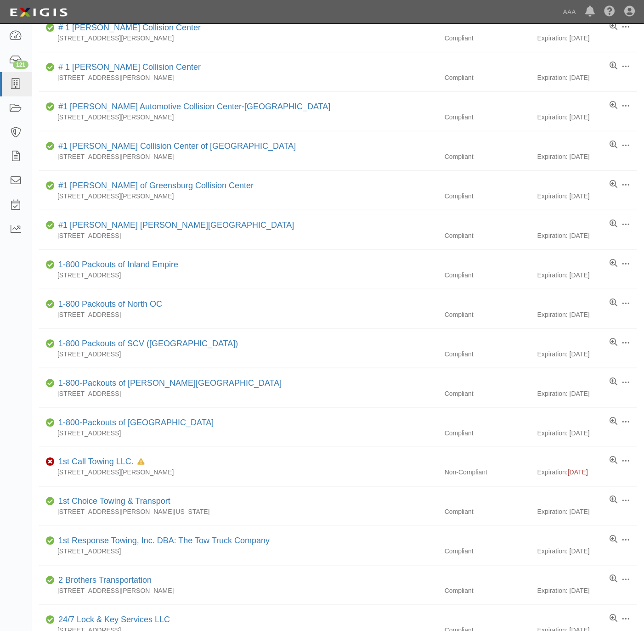
scroll to position [207, 0]
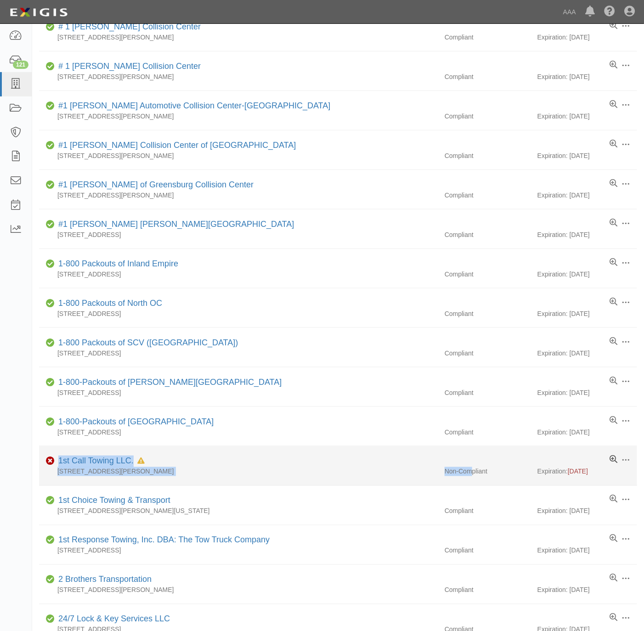
drag, startPoint x: 474, startPoint y: 472, endPoint x: 615, endPoint y: 469, distance: 140.6
click at [615, 469] on li "Edit Log activity Add task Send message Archive Non-Compliant 1st Call Towing L…" at bounding box center [338, 467] width 598 height 40
drag, startPoint x: 615, startPoint y: 469, endPoint x: 41, endPoint y: 462, distance: 573.5
click at [41, 462] on li "Edit Log activity Add task Send message Archive Non-Compliant 1st Call Towing L…" at bounding box center [338, 467] width 598 height 40
drag, startPoint x: 41, startPoint y: 462, endPoint x: 50, endPoint y: 465, distance: 9.3
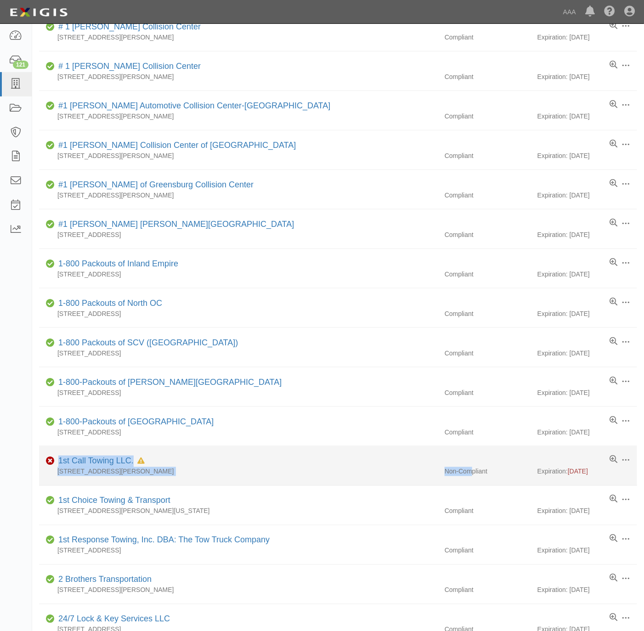
click at [34, 465] on div "Parties Add Party Filters Add Party Clear Filters Export Search Filters Complia…" at bounding box center [338, 296] width 612 height 937
click at [113, 465] on link "1st Call Towing LLC." at bounding box center [95, 461] width 75 height 9
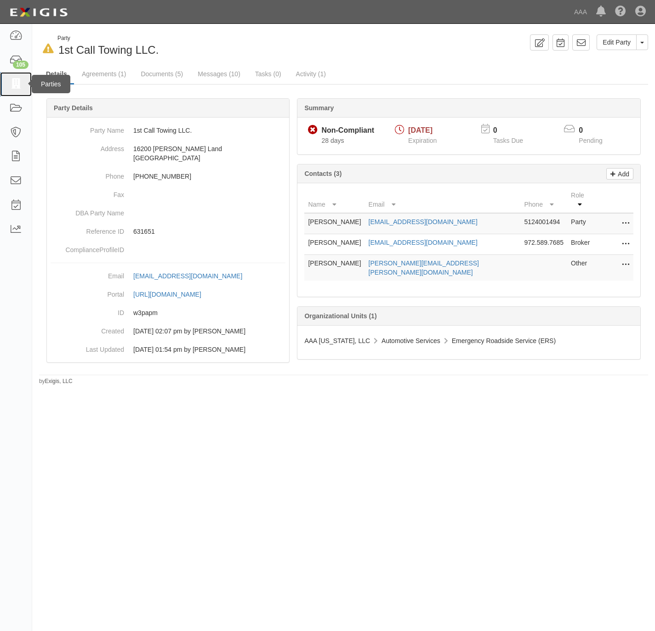
click at [17, 80] on icon at bounding box center [15, 84] width 13 height 11
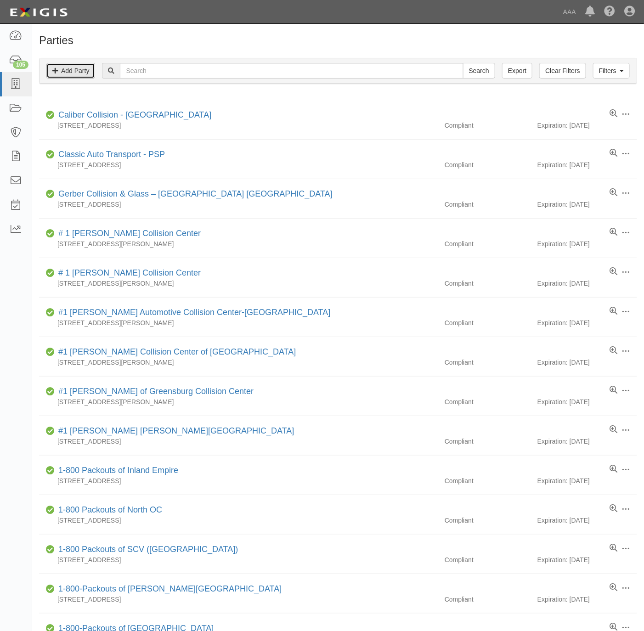
click at [75, 72] on link "Add Party" at bounding box center [70, 71] width 49 height 16
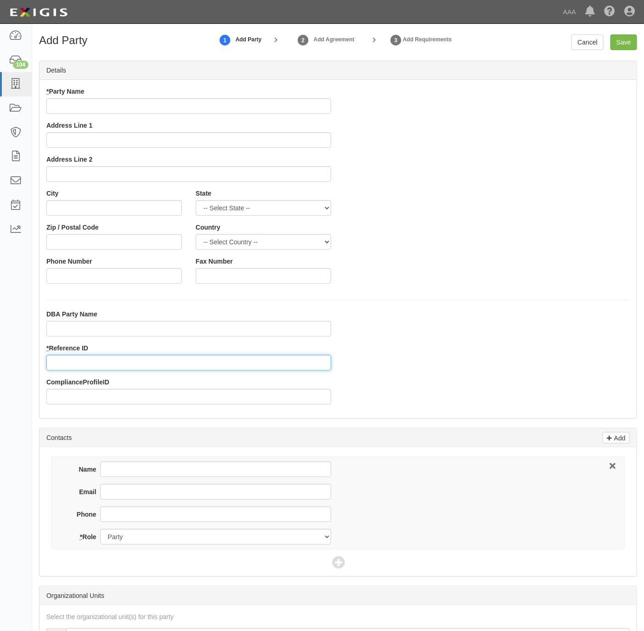
click at [104, 363] on input "* Reference ID" at bounding box center [188, 363] width 285 height 16
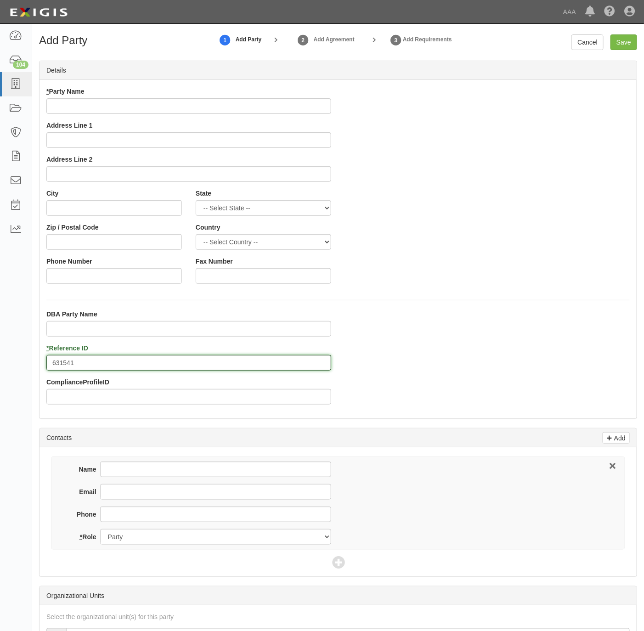
type input "631541"
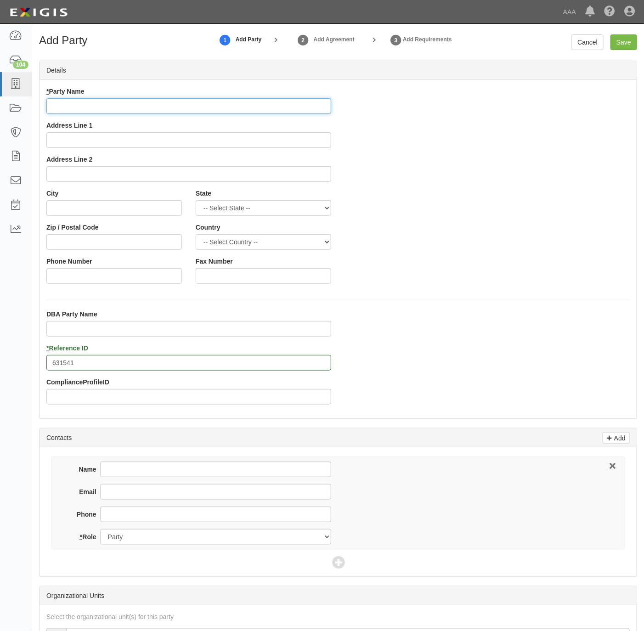
click at [108, 108] on input "* Party Name" at bounding box center [188, 106] width 285 height 16
paste input "B&O TOWING"
click at [83, 105] on input "B&O TOWING" at bounding box center [188, 106] width 285 height 16
click at [84, 104] on input "B&O TOWING" at bounding box center [188, 106] width 285 height 16
type input "B&O Towing"
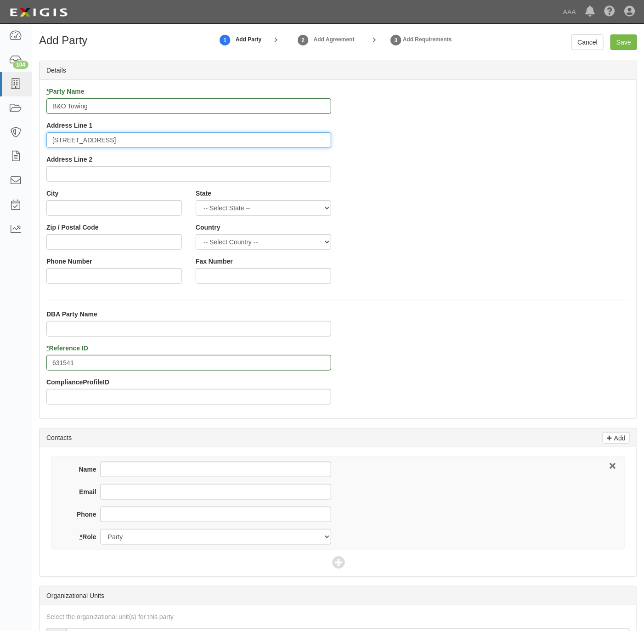
type input "415 S Elm St, Ste C"
type input "Denton"
select select "TX"
type input "76201"
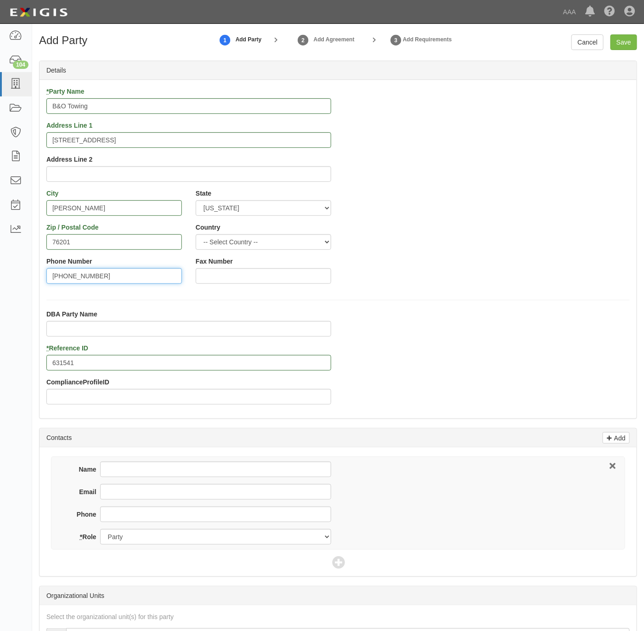
click at [113, 276] on input "940-999-3658" at bounding box center [114, 276] width 136 height 16
type input "940-999-3658"
click at [159, 515] on input "Phone" at bounding box center [215, 515] width 231 height 16
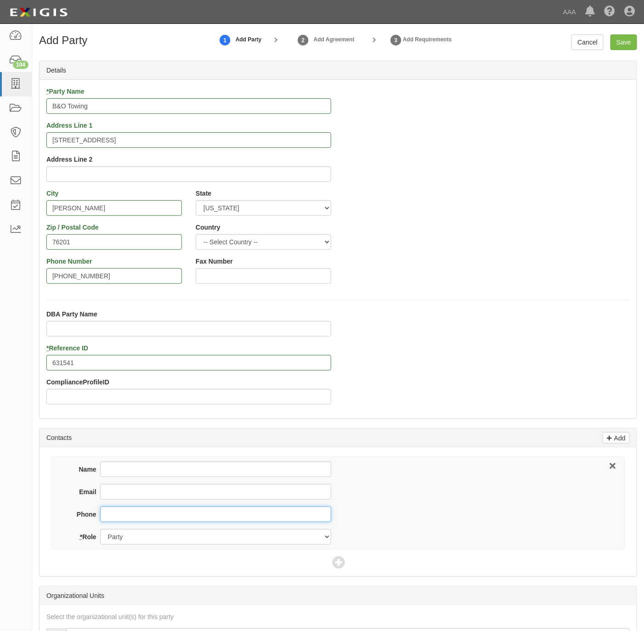
paste input "940-999-3658"
type input "940-999-3658"
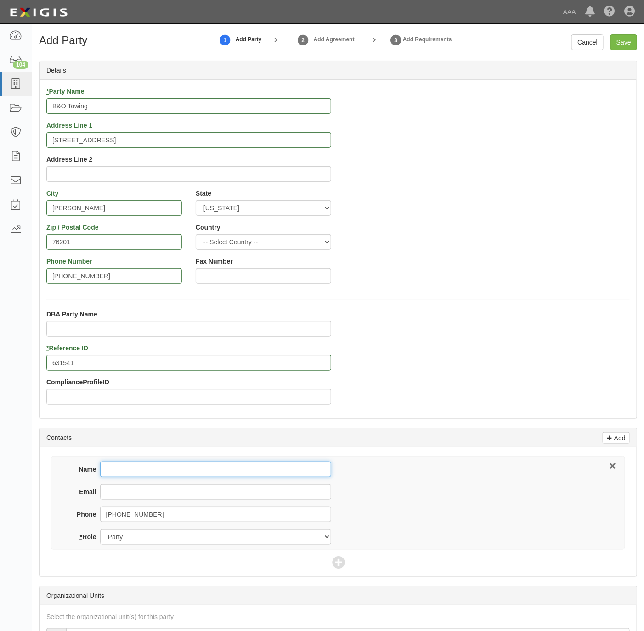
click at [155, 473] on input "Name" at bounding box center [215, 470] width 231 height 16
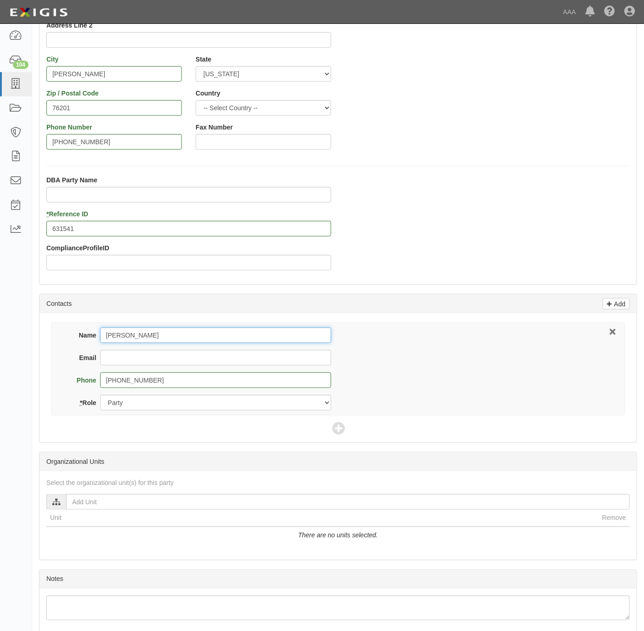
scroll to position [138, 0]
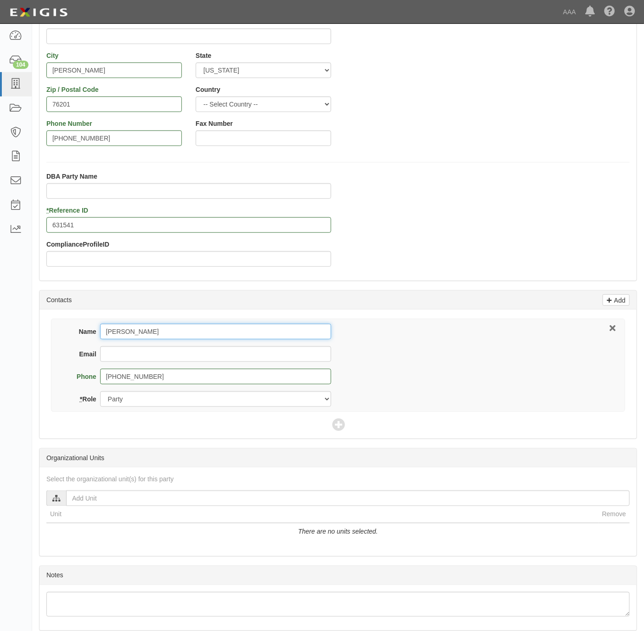
type input "Ryan Thompson"
click at [200, 345] on div "Name Ryan Thompson" at bounding box center [200, 335] width 264 height 23
click at [185, 355] on input "Email" at bounding box center [215, 354] width 231 height 16
type input "bandatowing2024@gmail.com"
click at [337, 429] on icon at bounding box center [338, 425] width 13 height 13
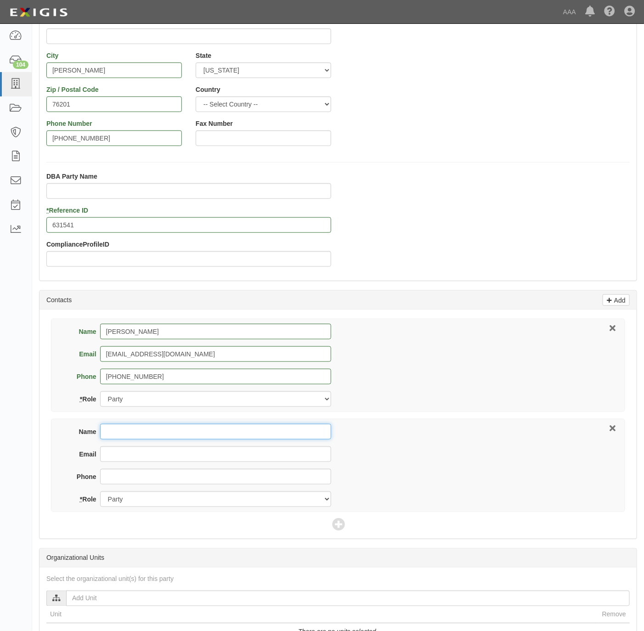
click at [147, 433] on input "Name" at bounding box center [215, 432] width 231 height 16
type input "Mark Wintersole"
click at [251, 453] on input "Email" at bounding box center [215, 455] width 231 height 16
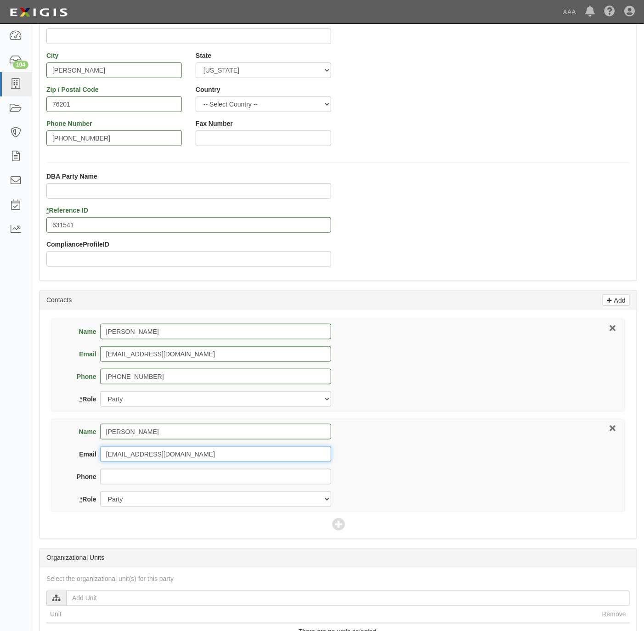
type input "mandginsurance@att.com"
type input "210-495-0074"
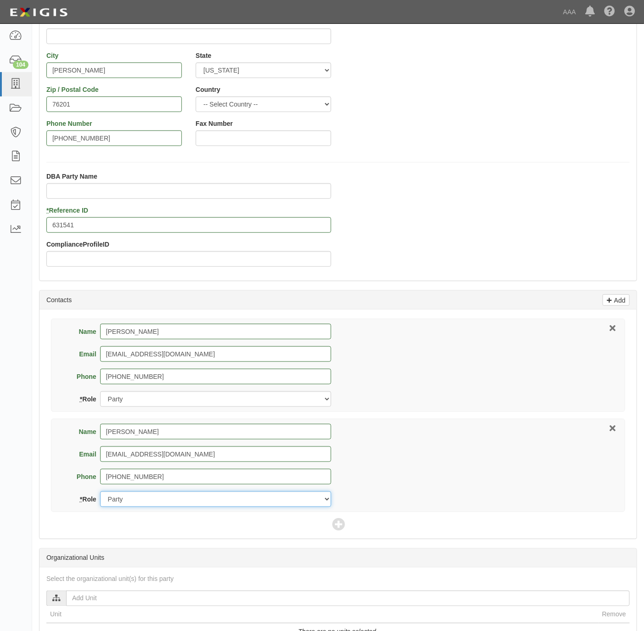
select select "Broker"
click at [341, 527] on icon at bounding box center [338, 525] width 13 height 13
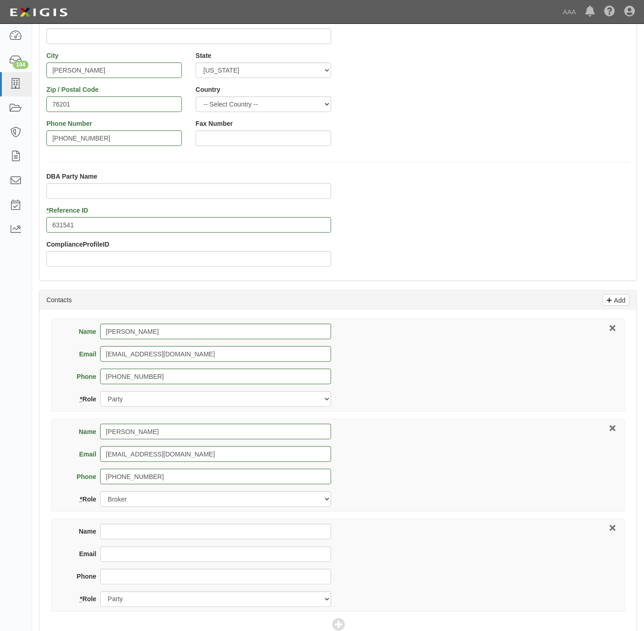
click at [196, 528] on div "Name Email Phone * Role Party Broker Other" at bounding box center [338, 565] width 574 height 93
click at [198, 538] on input "Name" at bounding box center [215, 532] width 231 height 16
type input "Ramon Jackson"
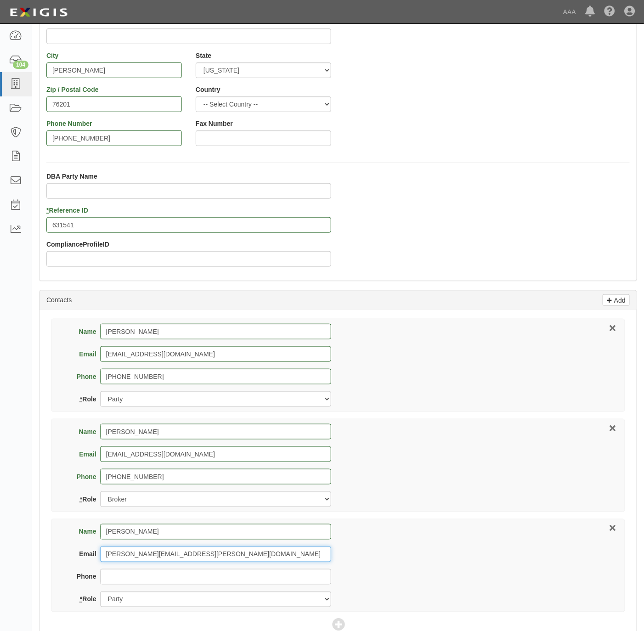
type input "jackson.ramon@ace.aaa.com"
select select "Other"
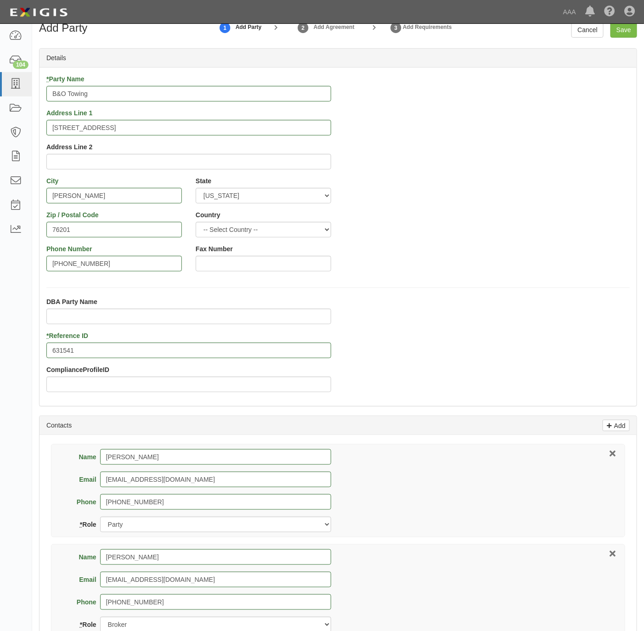
scroll to position [0, 0]
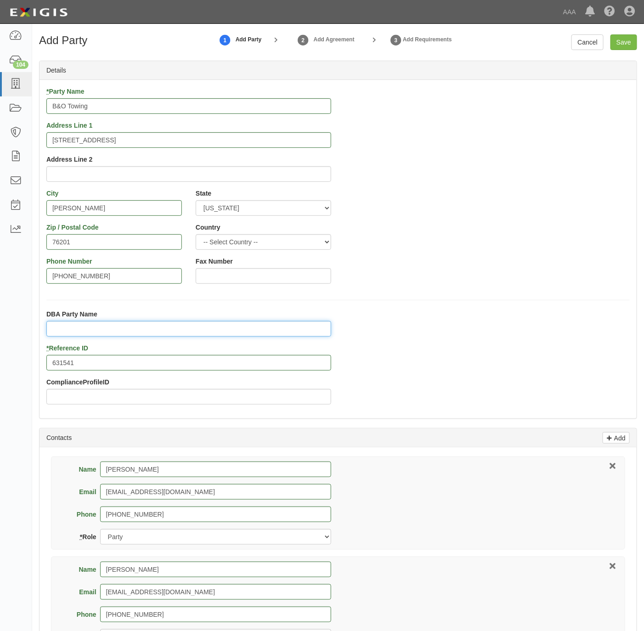
click at [112, 322] on input "DBA Party Name" at bounding box center [188, 329] width 285 height 16
type input "Breakaway Towing & Recovery, LLC"
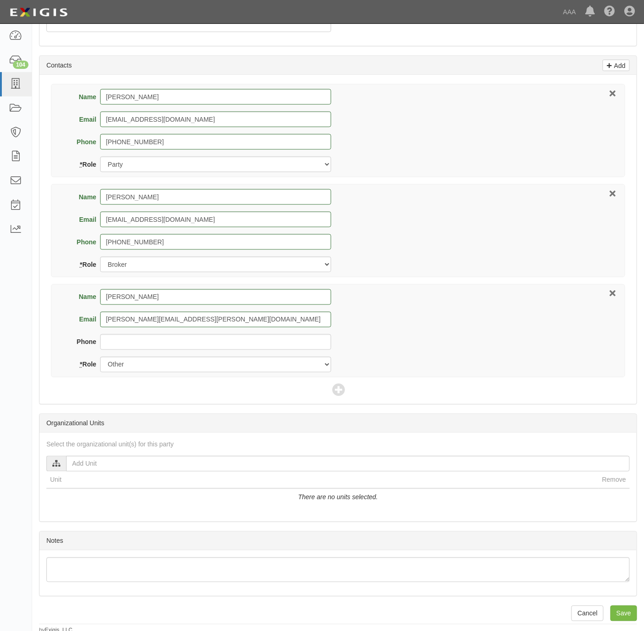
scroll to position [381, 0]
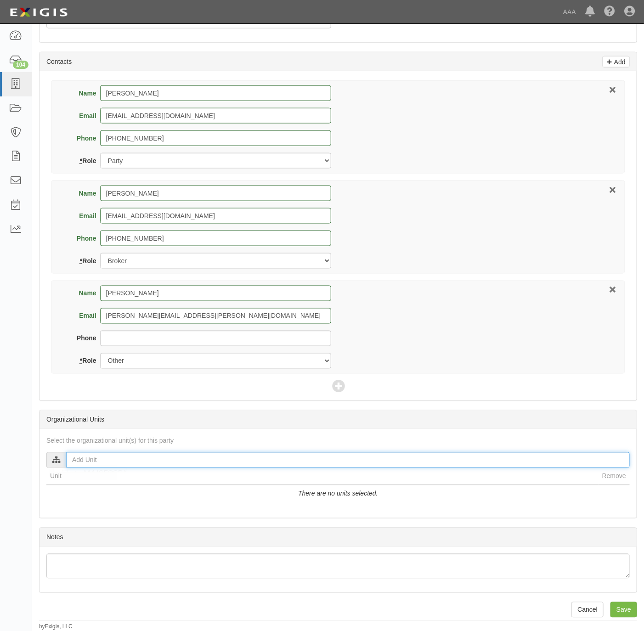
click at [240, 460] on input "text" at bounding box center [348, 461] width 564 height 16
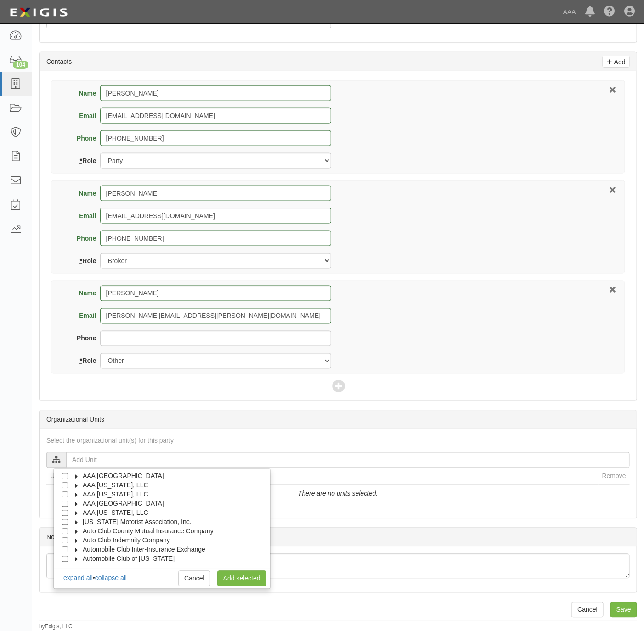
click at [119, 510] on span "AAA [US_STATE], LLC" at bounding box center [116, 513] width 66 height 7
click at [93, 519] on span "Automotive Services" at bounding box center [120, 522] width 59 height 7
click at [82, 529] on input "Emergency Roadside Service (ERS)" at bounding box center [82, 532] width 6 height 6
checkbox input "true"
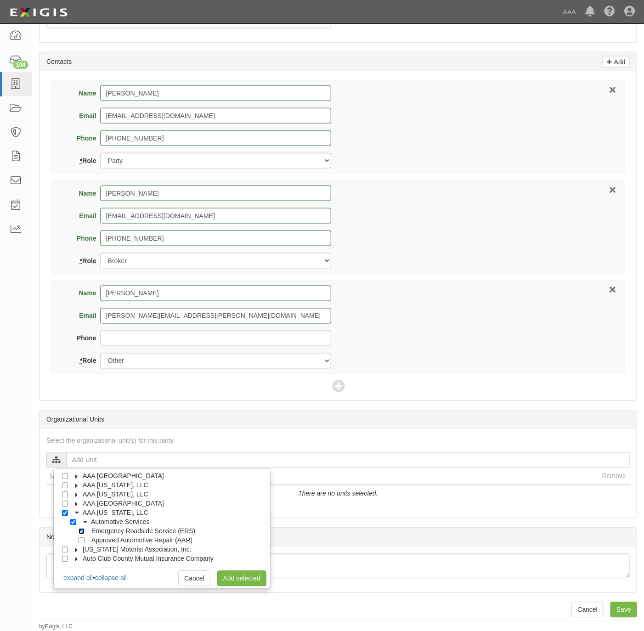
checkbox input "true"
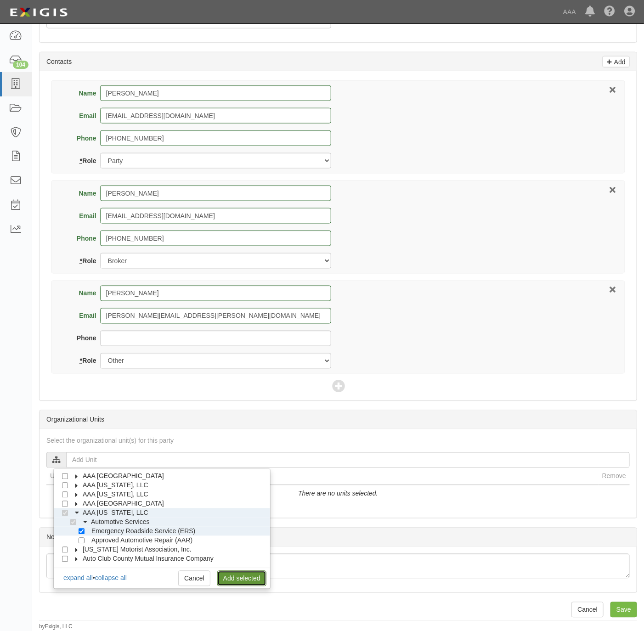
click at [231, 573] on link "Add selected" at bounding box center [241, 579] width 49 height 16
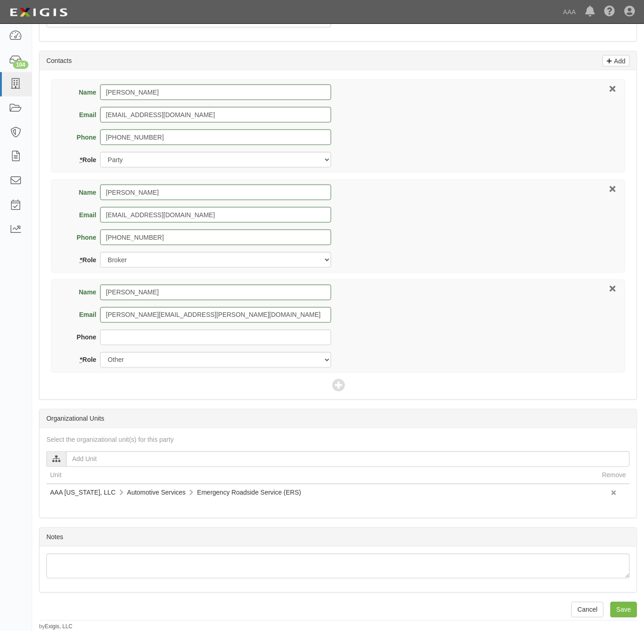
scroll to position [382, 0]
click at [616, 608] on input "Save" at bounding box center [624, 610] width 27 height 16
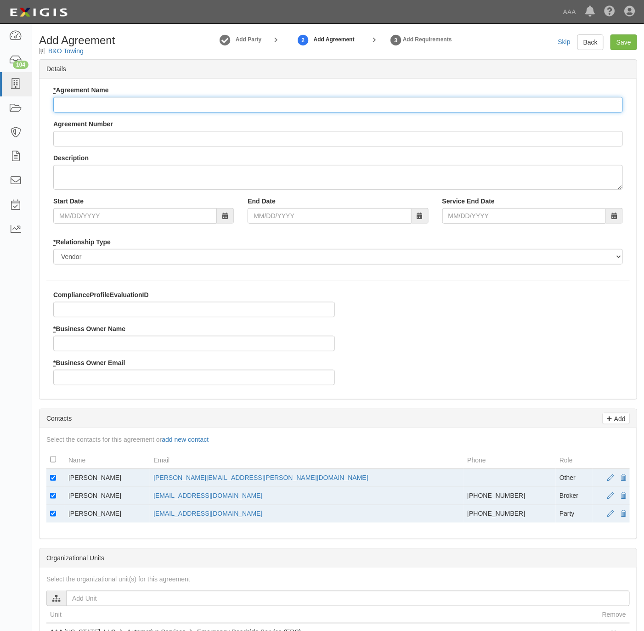
click at [124, 106] on input "* Agreement Name" at bounding box center [338, 105] width 570 height 16
type input "[US_STATE] ERS"
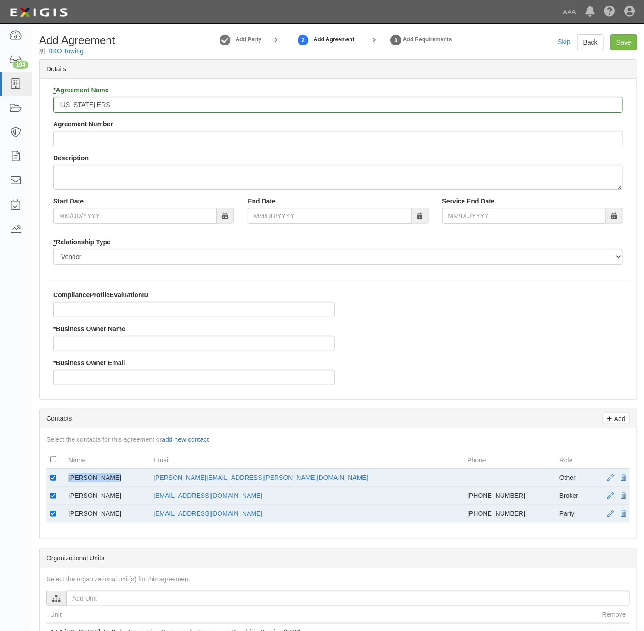
drag, startPoint x: 119, startPoint y: 477, endPoint x: 61, endPoint y: 476, distance: 58.4
click at [61, 476] on tr "Ramon Jackson [EMAIL_ADDRESS][PERSON_NAME][DOMAIN_NAME] Other" at bounding box center [338, 478] width 584 height 18
copy tr "[PERSON_NAME]"
click at [95, 354] on div "ComplianceProfileEvaluationID * Business Owner Name * Business Owner Email" at bounding box center [193, 341] width 295 height 102
click at [137, 341] on input "* Business Owner Name" at bounding box center [194, 344] width 282 height 16
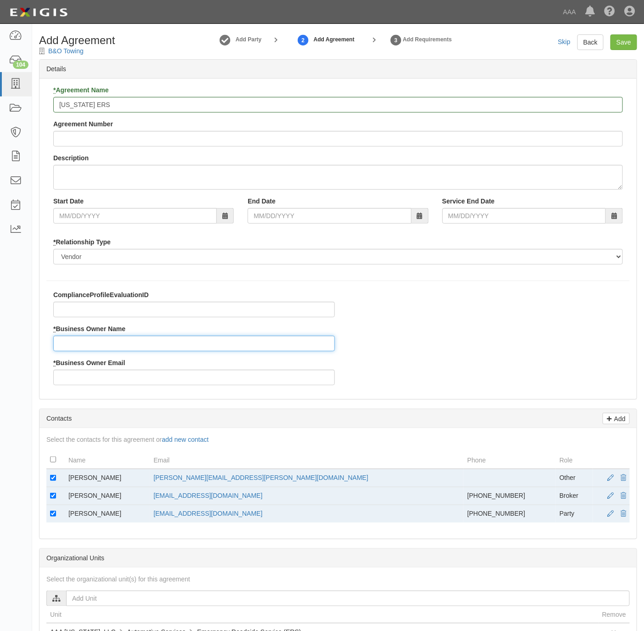
paste input "Ramon Jackson"
type input "Ramon Jackson"
drag, startPoint x: 300, startPoint y: 480, endPoint x: 197, endPoint y: 482, distance: 103.4
click at [197, 482] on td "jackson.ramon@ace.aaa.com" at bounding box center [307, 478] width 314 height 18
copy link "jackson.ramon@ace.aaa.com"
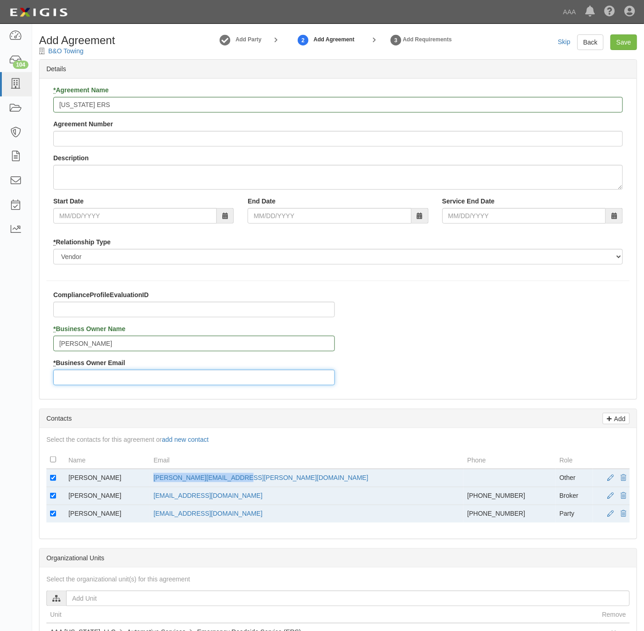
drag, startPoint x: 197, startPoint y: 482, endPoint x: 115, endPoint y: 380, distance: 131.0
click at [115, 380] on input "* Business Owner Email" at bounding box center [194, 378] width 282 height 16
paste input "jackson.ramon@ace.aaa.com"
type input "jackson.ramon@ace.aaa.com"
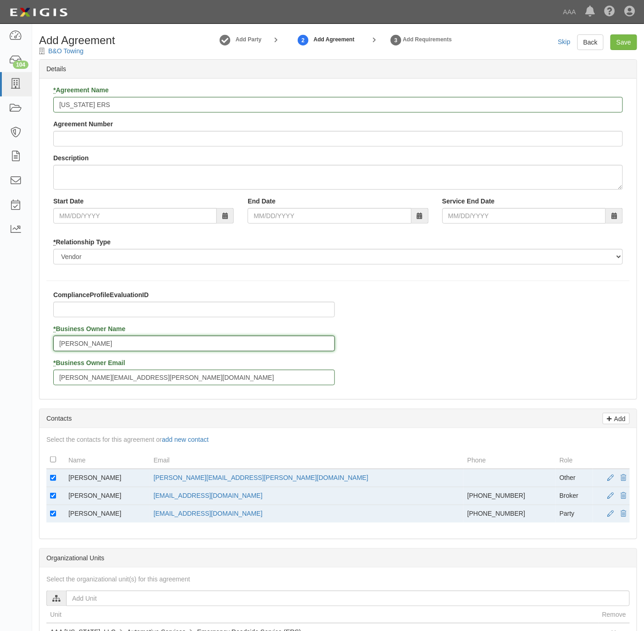
drag, startPoint x: 72, startPoint y: 345, endPoint x: 88, endPoint y: 360, distance: 22.1
click at [72, 345] on input "Ramon Jackson" at bounding box center [194, 344] width 282 height 16
type input "Ramon Jackson"
click at [54, 476] on td at bounding box center [55, 478] width 18 height 18
click at [53, 481] on input "checkbox" at bounding box center [53, 478] width 6 height 6
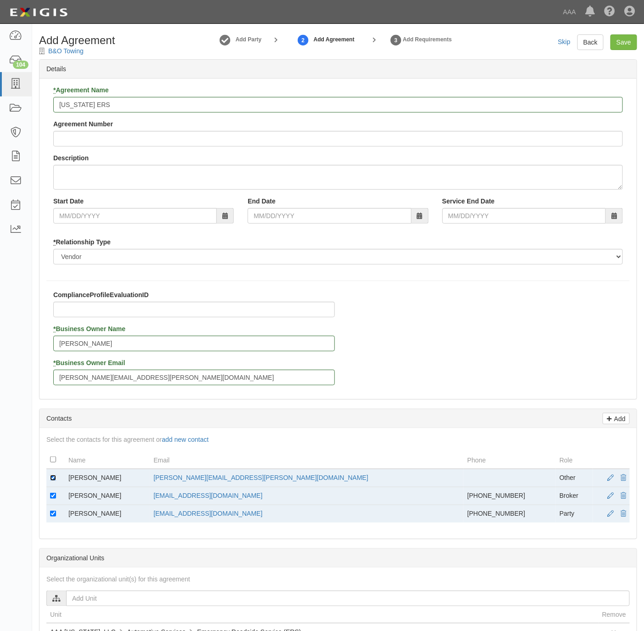
checkbox input "false"
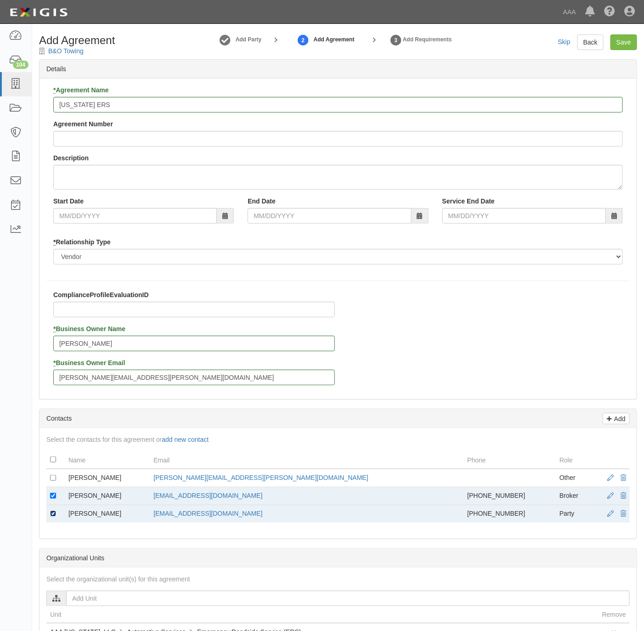
click at [54, 517] on input "checkbox" at bounding box center [53, 514] width 6 height 6
checkbox input "false"
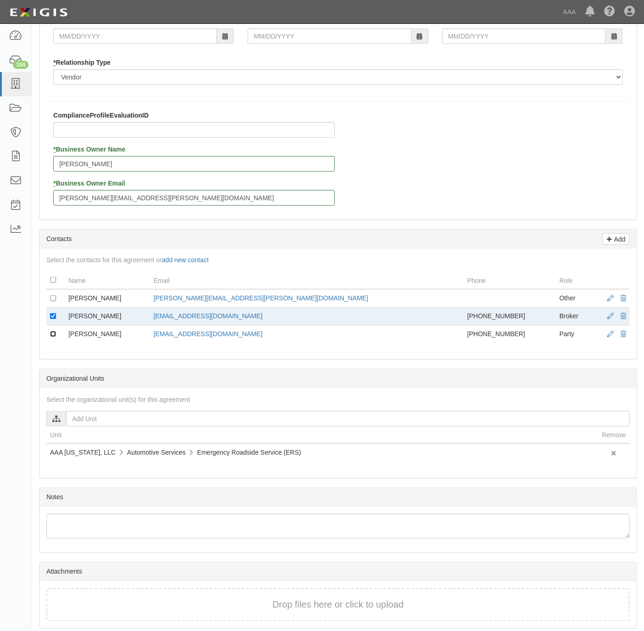
scroll to position [222, 0]
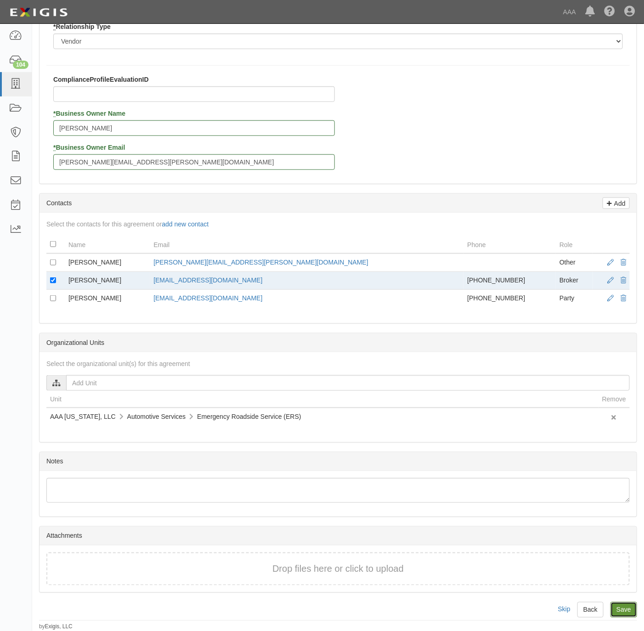
click at [624, 608] on input "Save" at bounding box center [624, 610] width 27 height 16
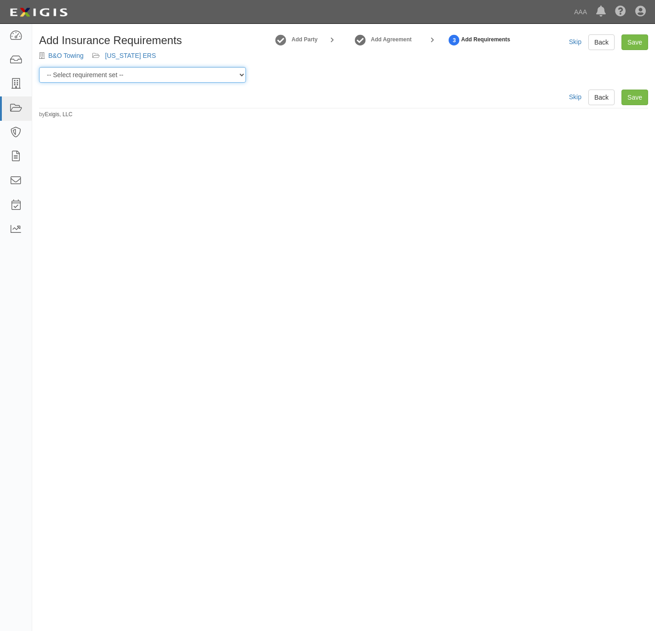
click at [150, 79] on select "-- Select requirement set -- AAA East Central AAR AAA East Central ERS AAA East…" at bounding box center [142, 75] width 207 height 16
select select "16664"
click at [39, 67] on select "-- Select requirement set -- AAA East Central AAR AAA East Central ERS AAA East…" at bounding box center [142, 75] width 207 height 16
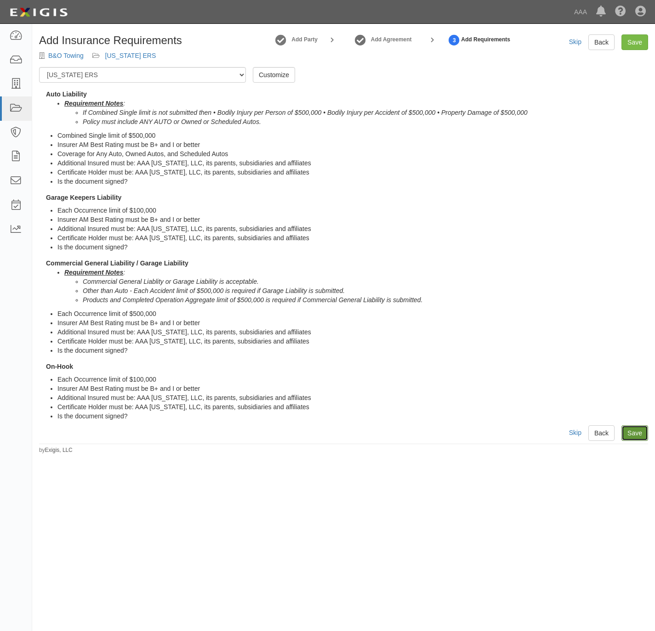
click at [632, 431] on link "Save" at bounding box center [634, 433] width 27 height 16
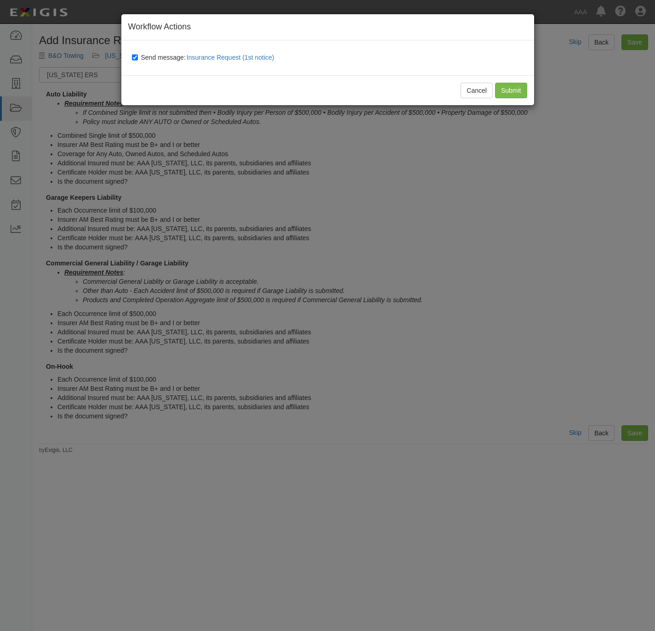
drag, startPoint x: 146, startPoint y: 53, endPoint x: 149, endPoint y: 47, distance: 6.4
click at [149, 47] on div "Send message: Insurance Request (1st notice)" at bounding box center [329, 57] width 409 height 21
drag, startPoint x: 149, startPoint y: 47, endPoint x: 145, endPoint y: 57, distance: 10.1
click at [145, 57] on span "Send message: Insurance Request (1st notice)" at bounding box center [209, 57] width 137 height 7
click at [138, 57] on input "Send message: Insurance Request (1st notice)" at bounding box center [135, 57] width 6 height 7
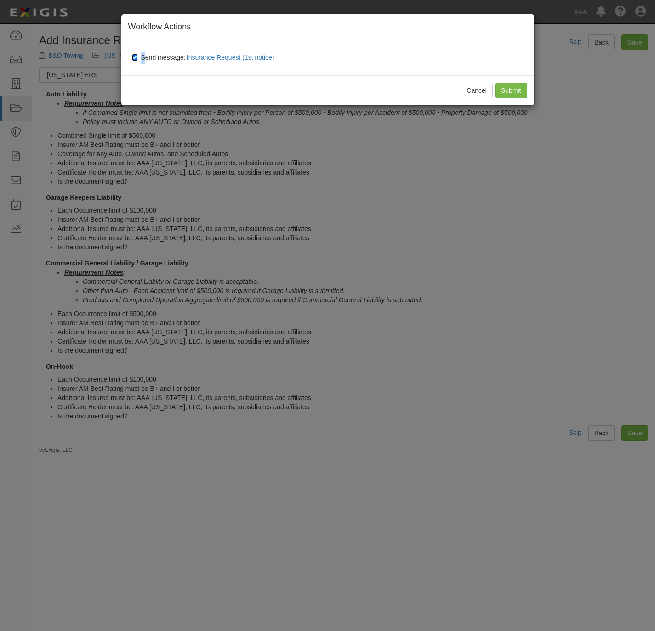
checkbox input "false"
click at [502, 90] on input "Submit" at bounding box center [511, 91] width 32 height 16
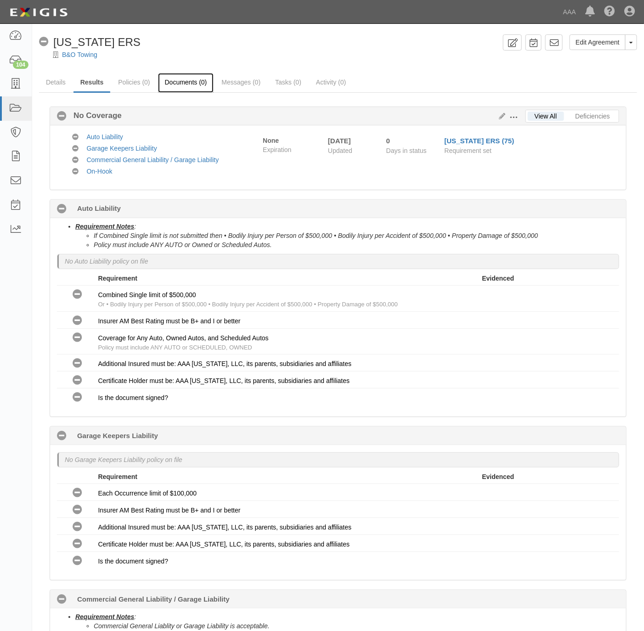
click at [167, 79] on link "Documents (0)" at bounding box center [186, 83] width 56 height 20
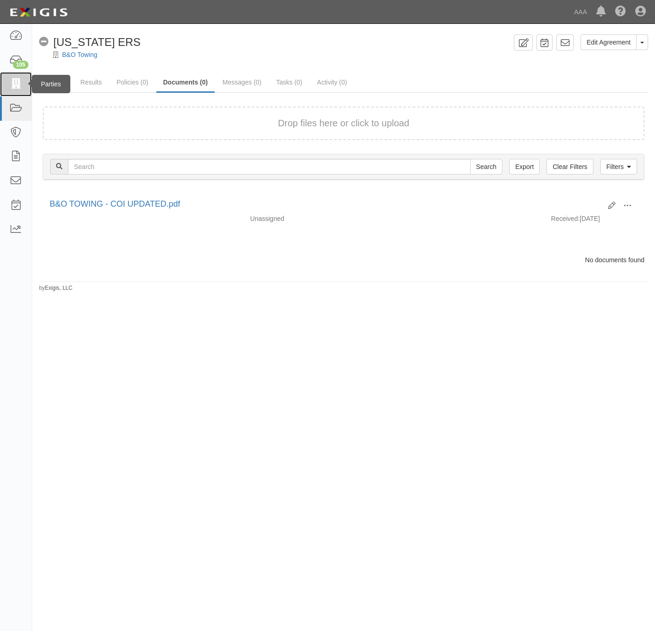
drag, startPoint x: 16, startPoint y: 85, endPoint x: 111, endPoint y: 30, distance: 109.9
click at [18, 83] on icon at bounding box center [15, 84] width 13 height 11
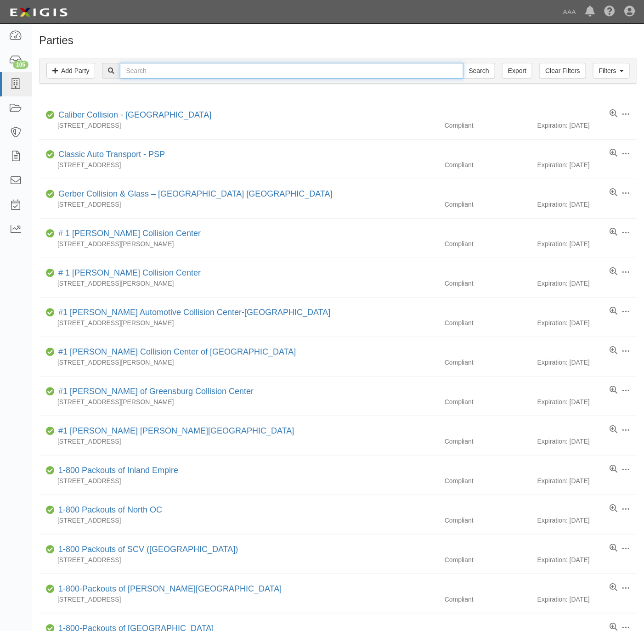
click at [134, 72] on input "text" at bounding box center [291, 71] width 343 height 16
type input "[PERSON_NAME] towing"
click at [463, 63] on input "Search" at bounding box center [479, 71] width 32 height 16
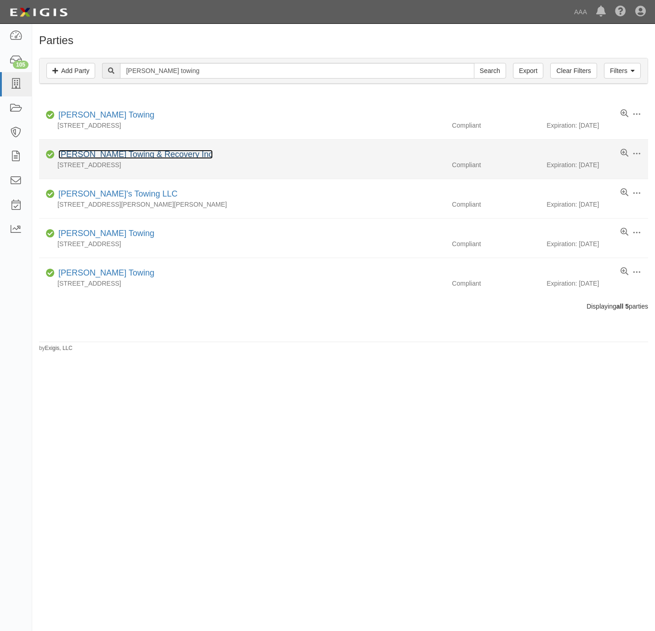
click at [74, 156] on link "[PERSON_NAME] Towing & Recovery Inc" at bounding box center [135, 154] width 154 height 9
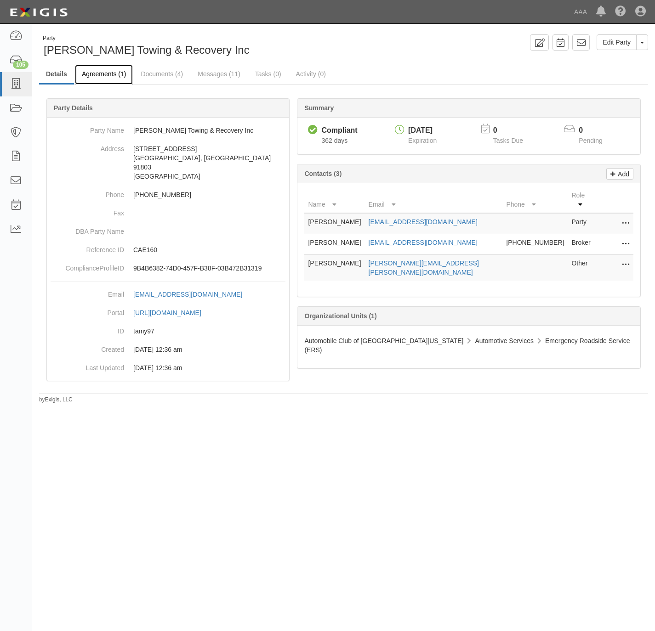
click at [101, 76] on link "Agreements (1)" at bounding box center [104, 75] width 58 height 20
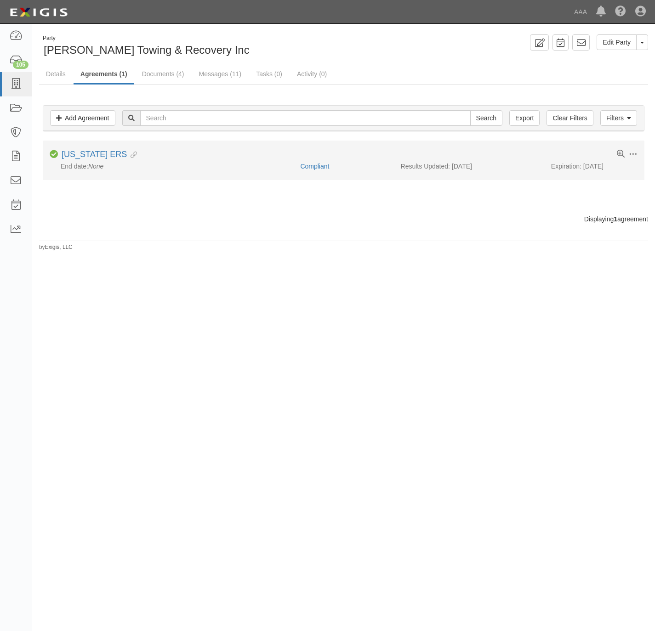
click at [80, 149] on li "Toggle Agreement Dropdown Edit Log activity Add task Send message Archive Compl…" at bounding box center [343, 160] width 601 height 39
click at [82, 155] on link "[US_STATE] ERS" at bounding box center [94, 154] width 65 height 9
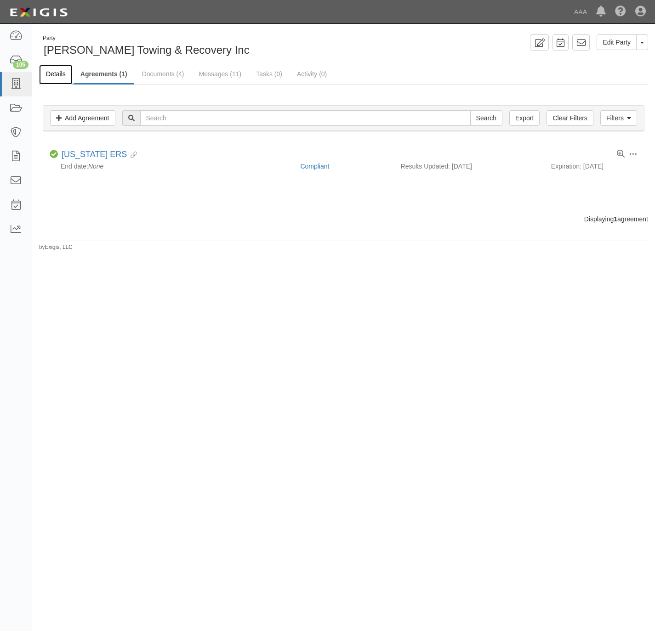
click at [58, 74] on link "Details" at bounding box center [56, 75] width 34 height 20
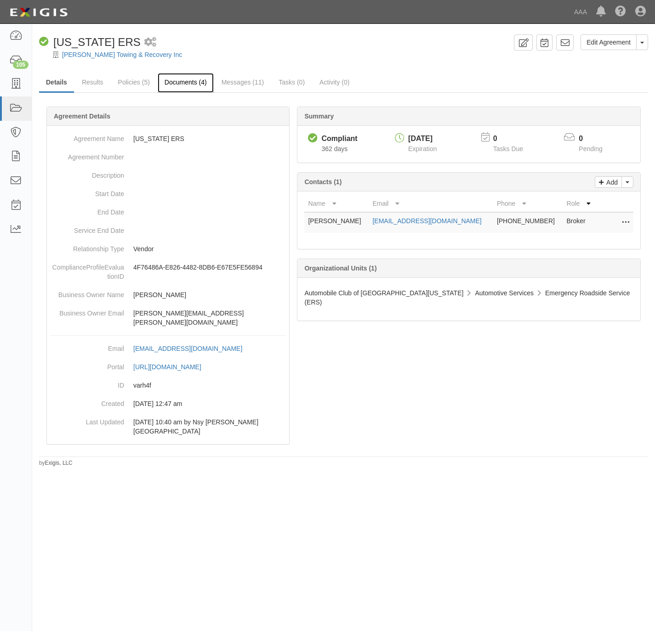
click at [192, 79] on link "Documents (4)" at bounding box center [186, 83] width 56 height 20
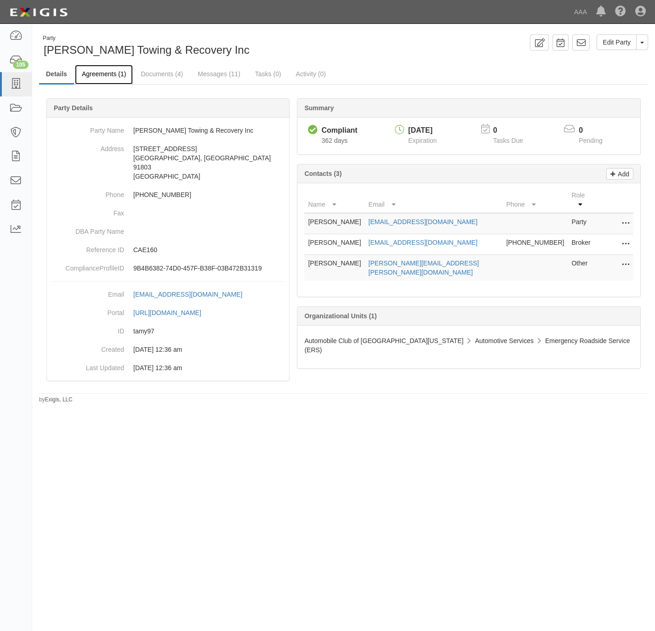
click at [99, 73] on link "Agreements (1)" at bounding box center [104, 75] width 58 height 20
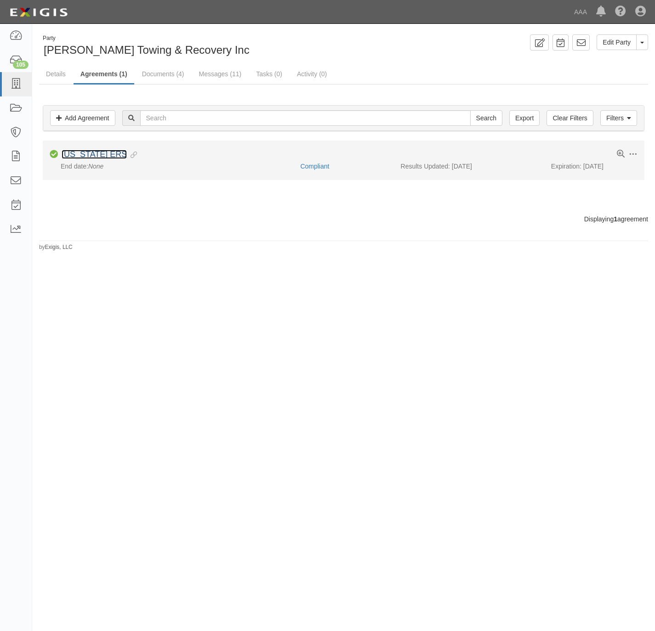
click at [96, 156] on link "[US_STATE] ERS" at bounding box center [94, 154] width 65 height 9
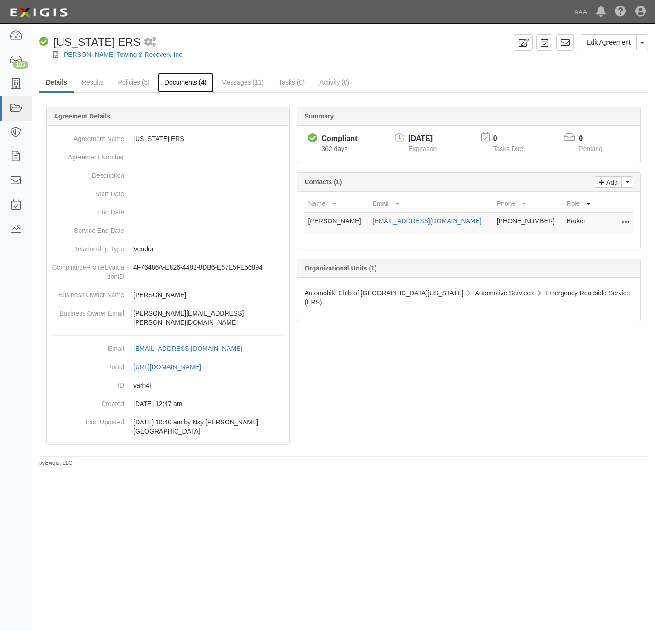
click at [195, 86] on link "Documents (4)" at bounding box center [186, 83] width 56 height 20
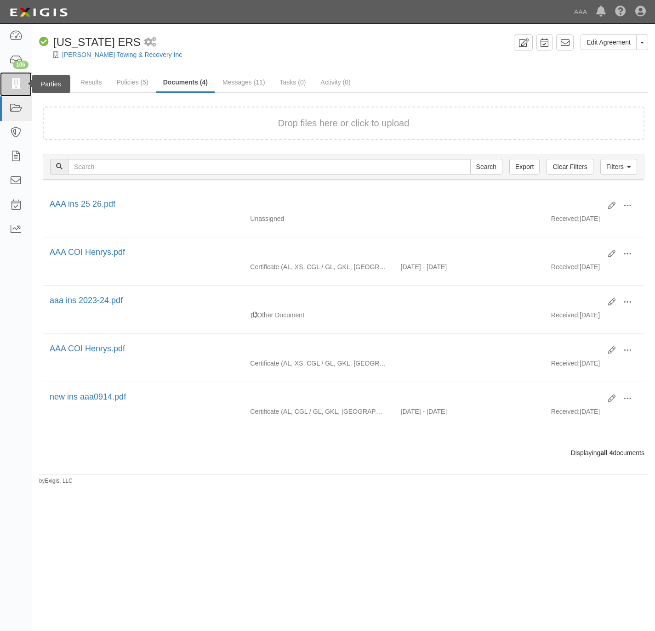
drag, startPoint x: 15, startPoint y: 81, endPoint x: 142, endPoint y: 6, distance: 147.7
click at [16, 80] on icon at bounding box center [15, 84] width 13 height 11
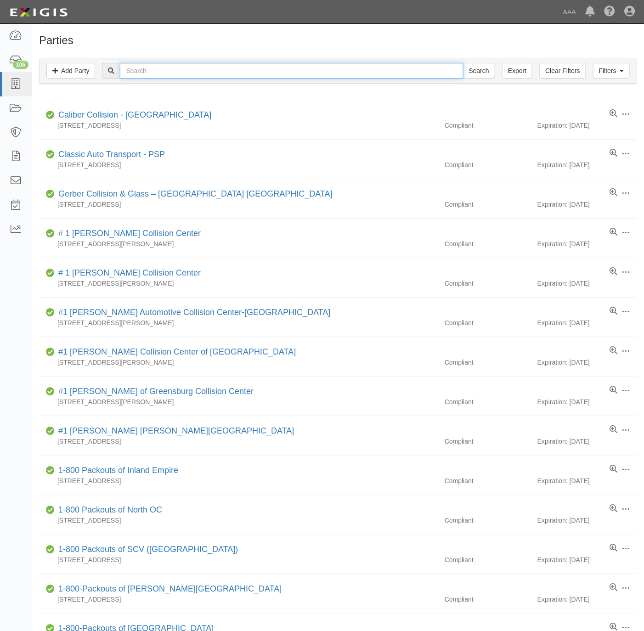
click at [218, 71] on input "text" at bounding box center [291, 71] width 343 height 16
paste input "All State, Inc"
type input "All State, Inc"
click at [476, 68] on input "Search" at bounding box center [479, 71] width 32 height 16
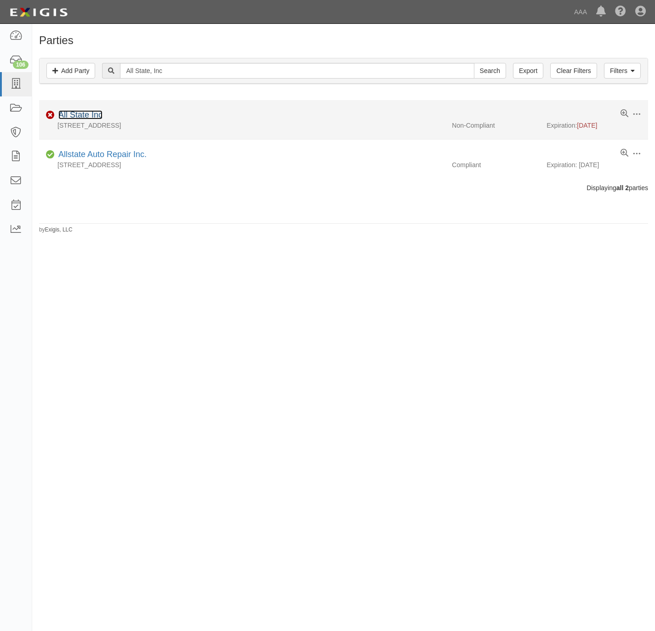
click at [72, 116] on link "All State Inc" at bounding box center [80, 114] width 44 height 9
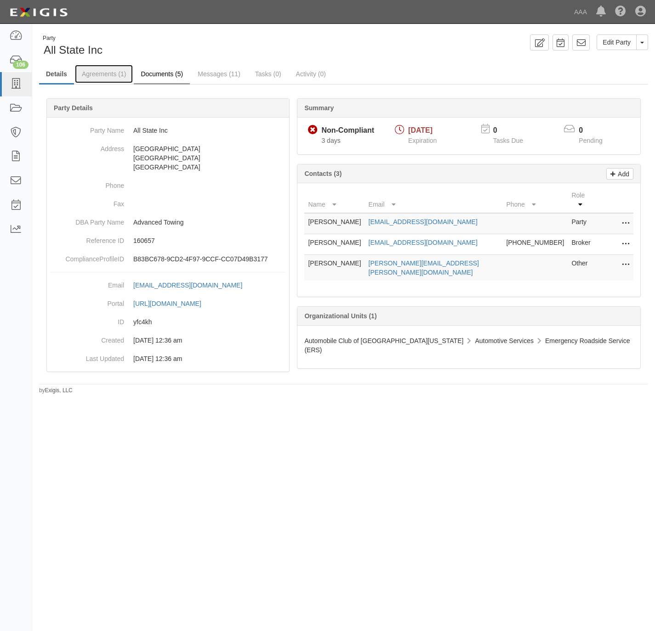
drag, startPoint x: 94, startPoint y: 69, endPoint x: 140, endPoint y: 76, distance: 46.5
click at [94, 69] on link "Agreements (1)" at bounding box center [104, 74] width 58 height 18
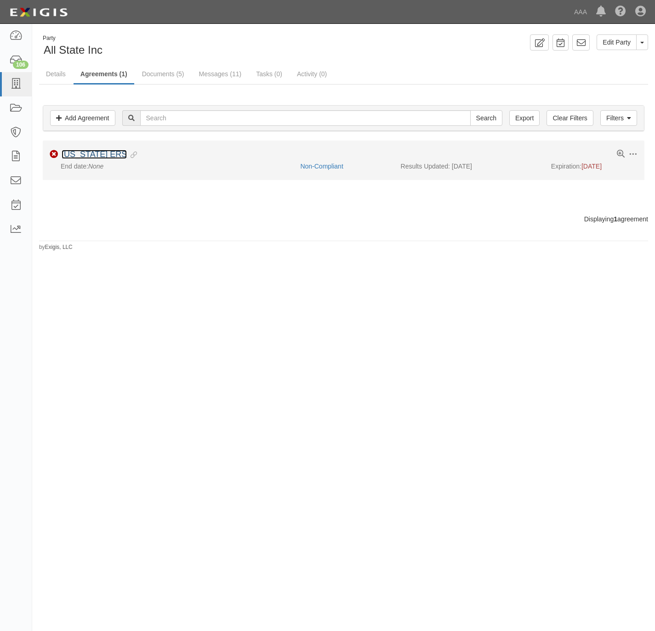
click at [90, 155] on link "[US_STATE] ERS" at bounding box center [94, 154] width 65 height 9
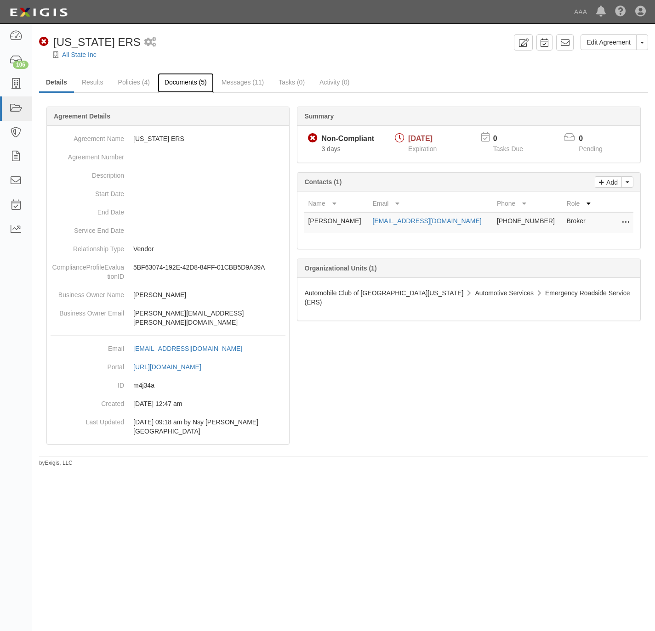
click at [178, 83] on link "Documents (5)" at bounding box center [186, 83] width 56 height 20
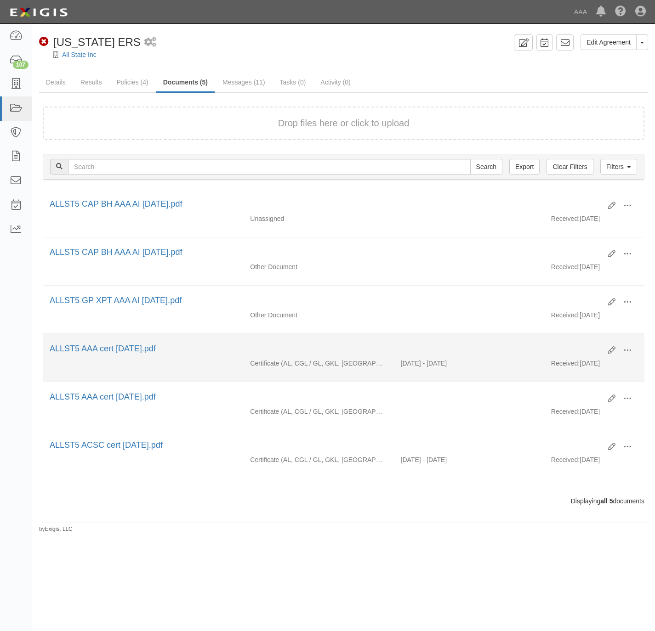
click at [626, 346] on li "Edit View View details Archive ALLST5 AAA cert 9.24.24.pdf Certificate (AL, CGL…" at bounding box center [343, 358] width 601 height 48
click at [623, 351] on span at bounding box center [627, 350] width 8 height 8
click at [562, 367] on link "View" at bounding box center [582, 364] width 73 height 17
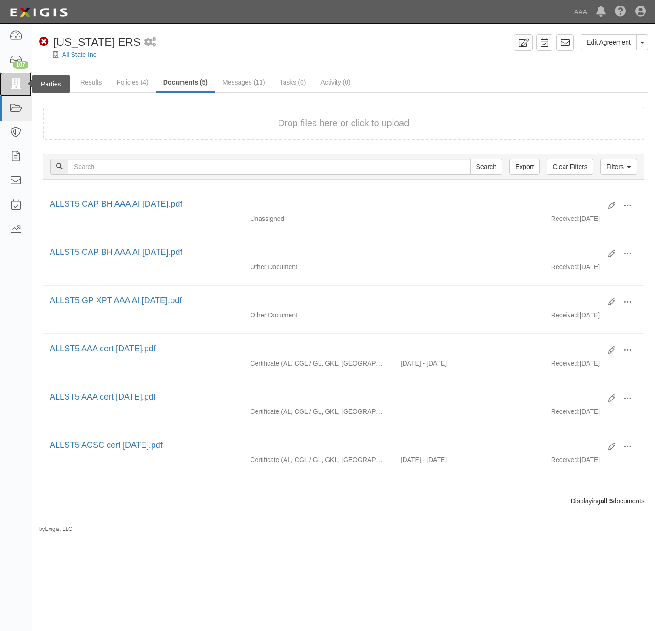
click at [16, 82] on icon at bounding box center [15, 84] width 13 height 11
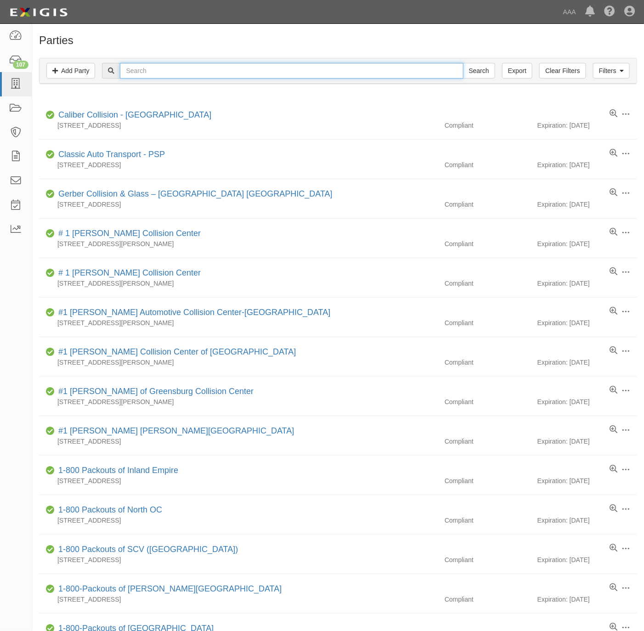
click at [168, 73] on input "text" at bounding box center [291, 71] width 343 height 16
paste input "Falls Town Auto LLC"
type input "Falls Town Auto LLC"
click at [468, 70] on input "Search" at bounding box center [479, 71] width 32 height 16
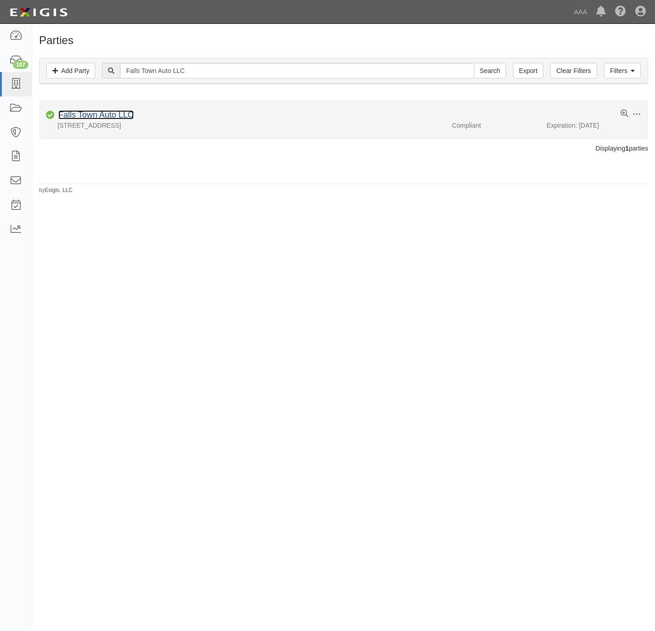
click at [77, 117] on link "Falls Town Auto LLC" at bounding box center [95, 114] width 75 height 9
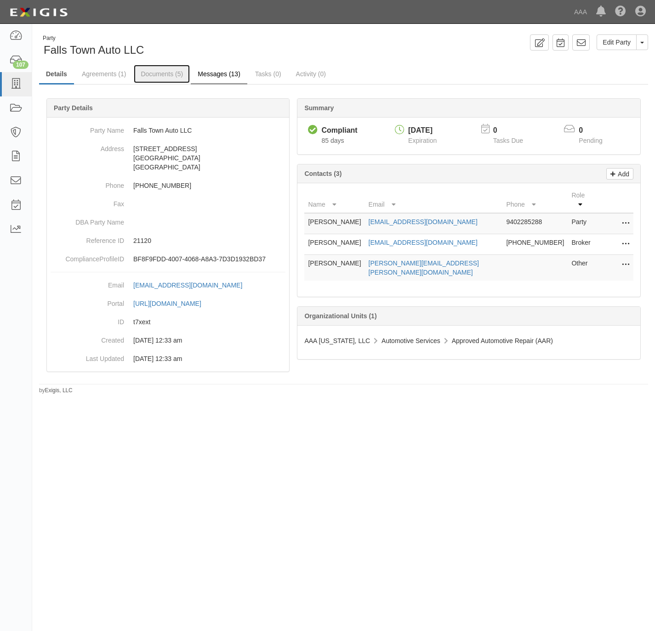
drag, startPoint x: 161, startPoint y: 79, endPoint x: 225, endPoint y: 78, distance: 63.4
click at [161, 79] on link "Documents (5)" at bounding box center [162, 74] width 56 height 18
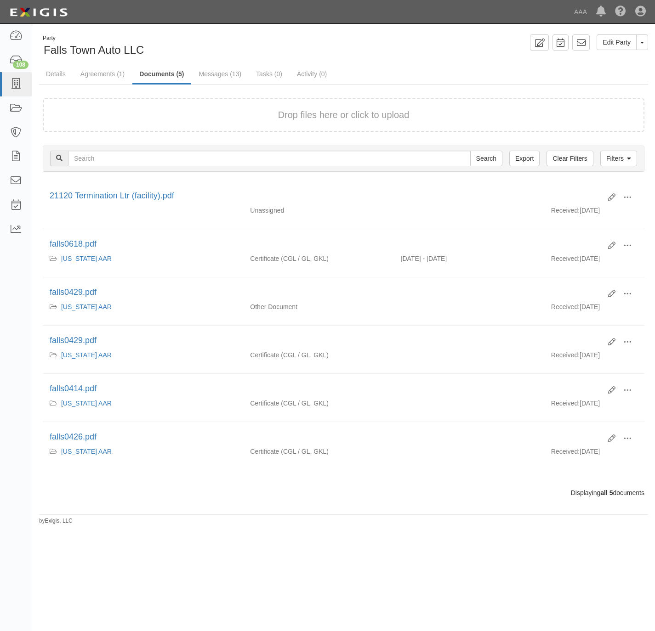
click at [140, 116] on div "Drop files here or click to upload" at bounding box center [343, 114] width 581 height 13
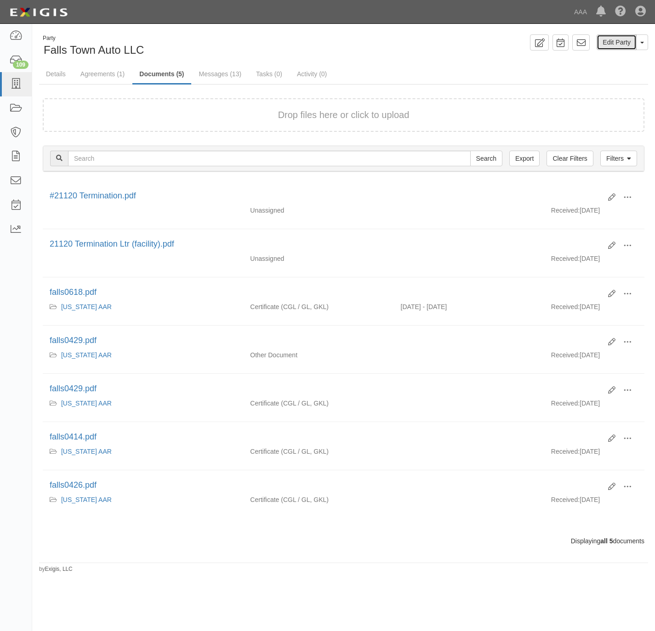
click at [630, 44] on link "Edit Party" at bounding box center [616, 42] width 40 height 16
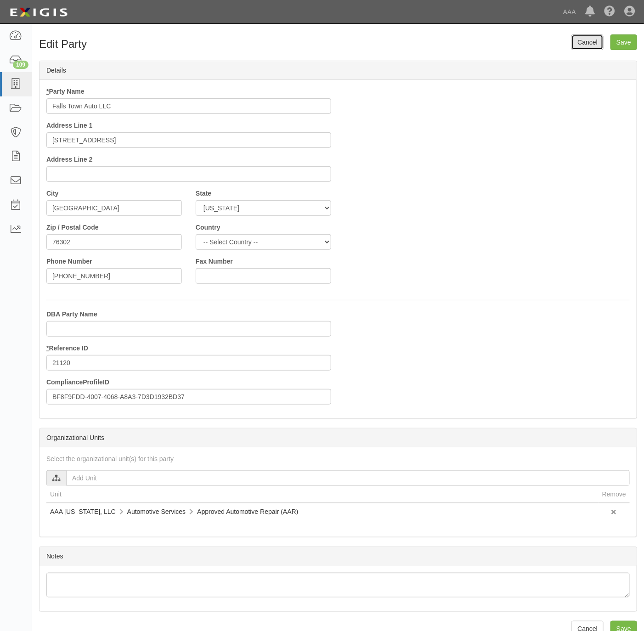
click at [592, 44] on link "Cancel" at bounding box center [588, 42] width 32 height 16
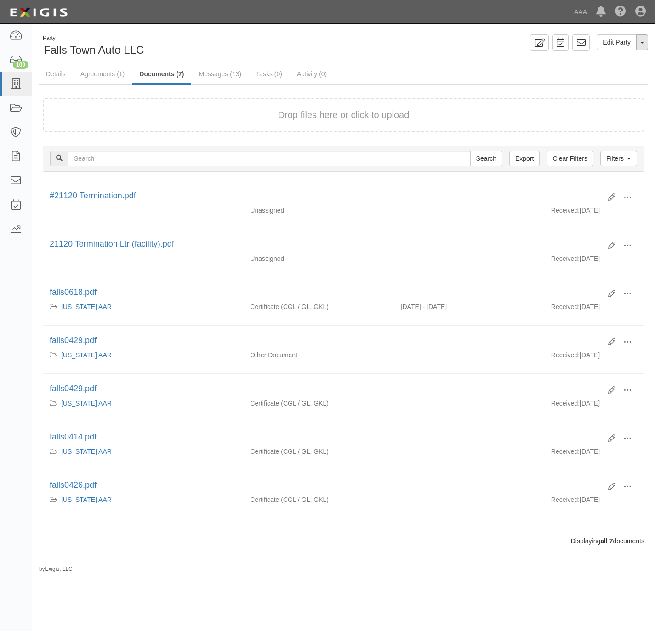
click at [642, 39] on button "Toggle Party Dropdown" at bounding box center [642, 42] width 12 height 16
click at [605, 72] on link "Archive Party" at bounding box center [611, 72] width 73 height 12
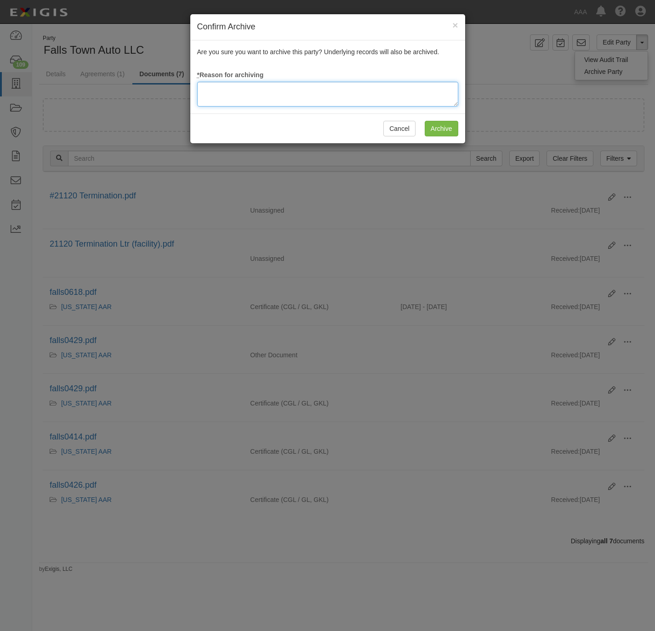
click at [363, 96] on textarea at bounding box center [327, 94] width 261 height 25
type textarea "Station Terminated."
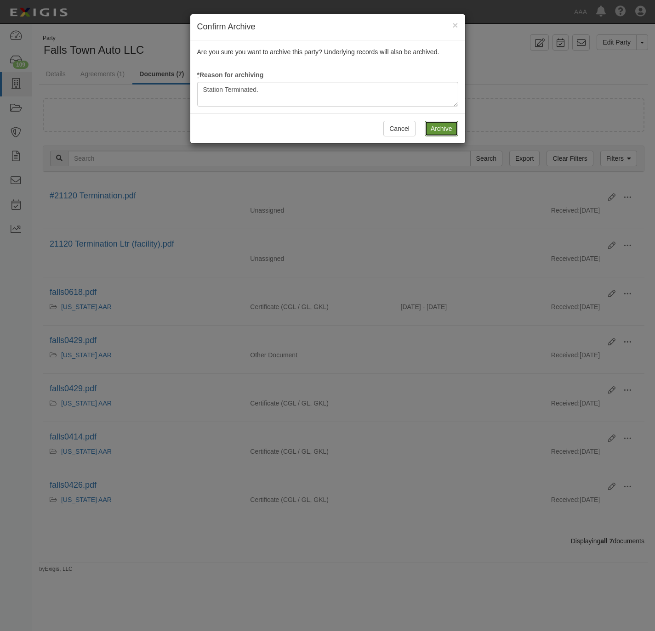
click at [442, 133] on input "Archive" at bounding box center [442, 129] width 34 height 16
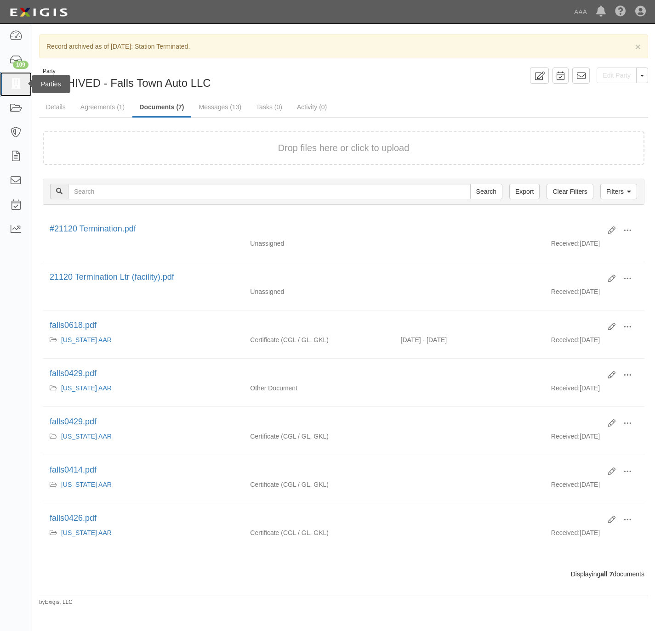
click at [11, 79] on icon at bounding box center [15, 84] width 13 height 11
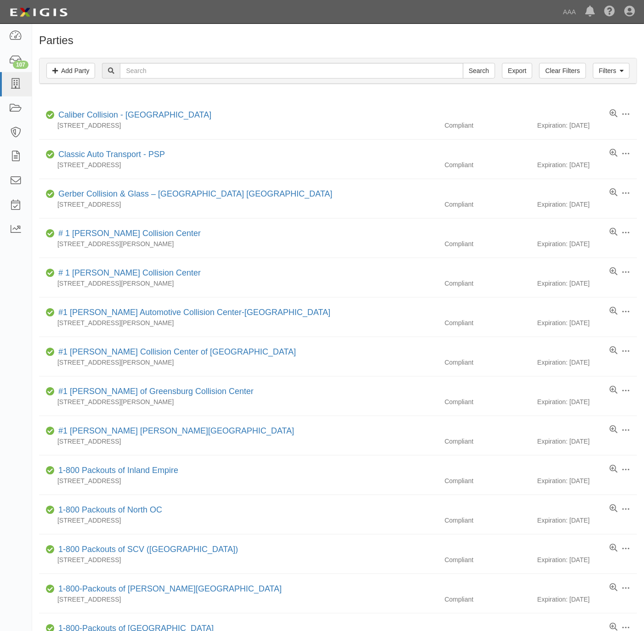
click at [455, 41] on h1 "Parties" at bounding box center [338, 40] width 598 height 12
click at [12, 81] on icon at bounding box center [15, 84] width 13 height 11
click at [283, 66] on input "text" at bounding box center [291, 71] width 343 height 16
paste input "CROW TOWING"
type input "CROW TOWING"
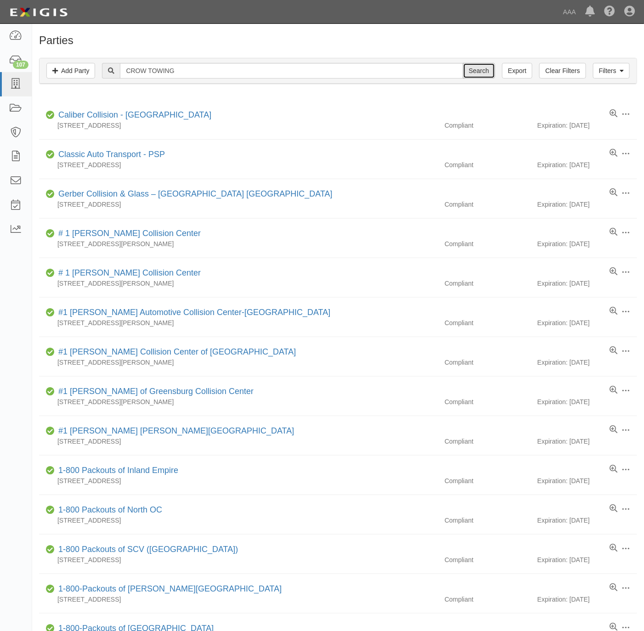
click at [480, 66] on input "Search" at bounding box center [479, 71] width 32 height 16
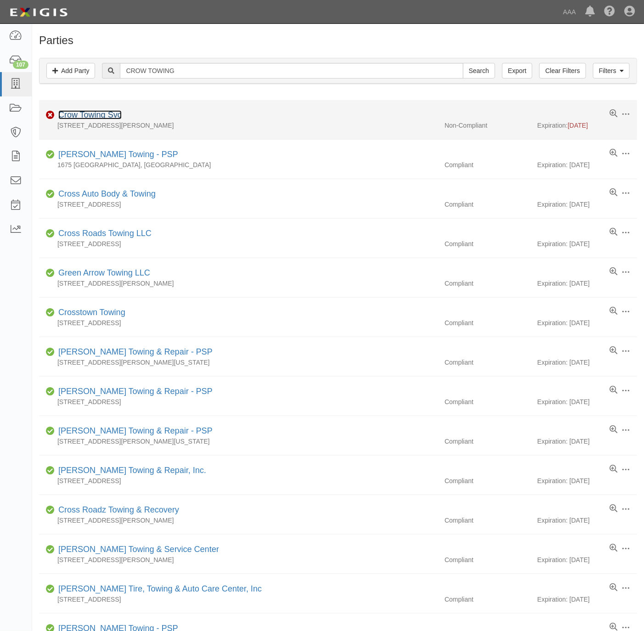
click at [72, 113] on link "Crow Towing Svc" at bounding box center [89, 114] width 63 height 9
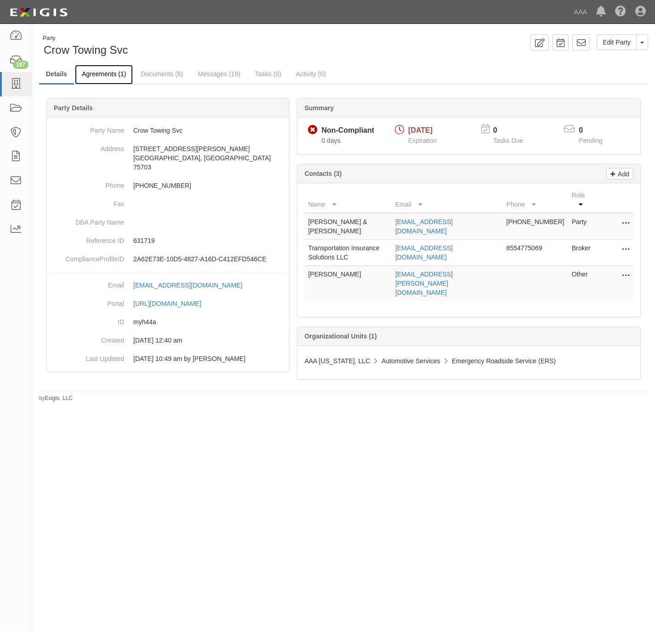
click at [109, 72] on link "Agreements (1)" at bounding box center [104, 75] width 58 height 20
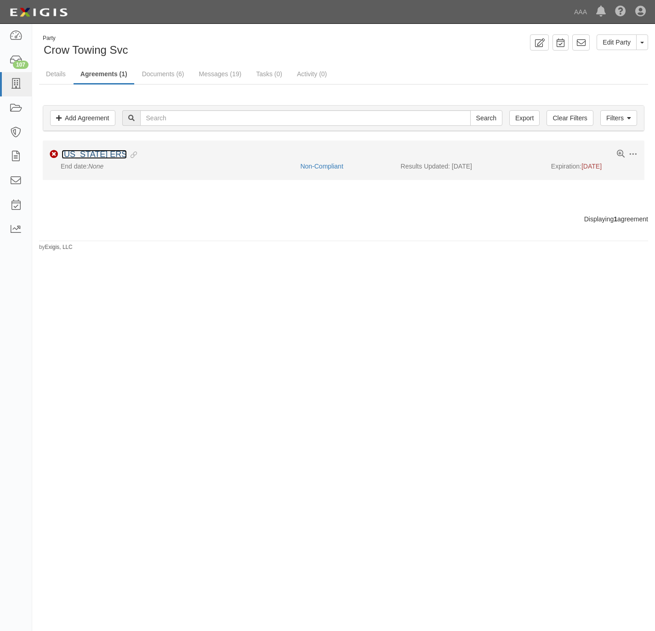
click at [93, 152] on link "[US_STATE] ERS" at bounding box center [94, 154] width 65 height 9
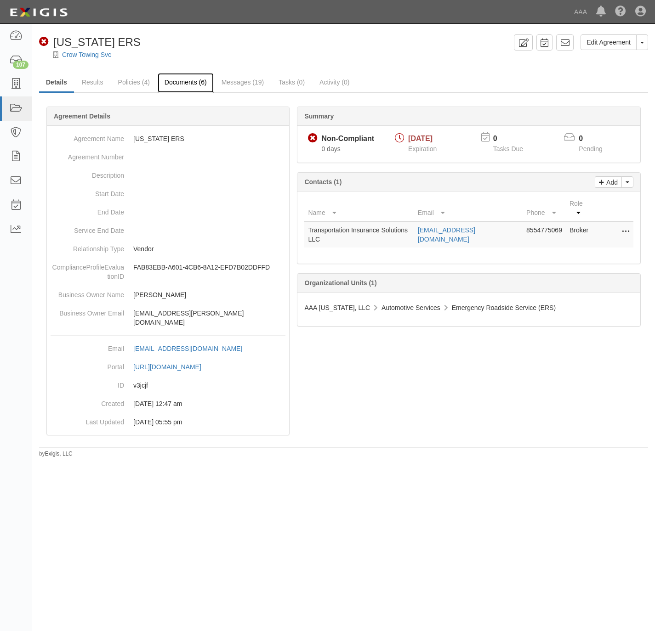
click at [174, 84] on link "Documents (6)" at bounding box center [186, 83] width 56 height 20
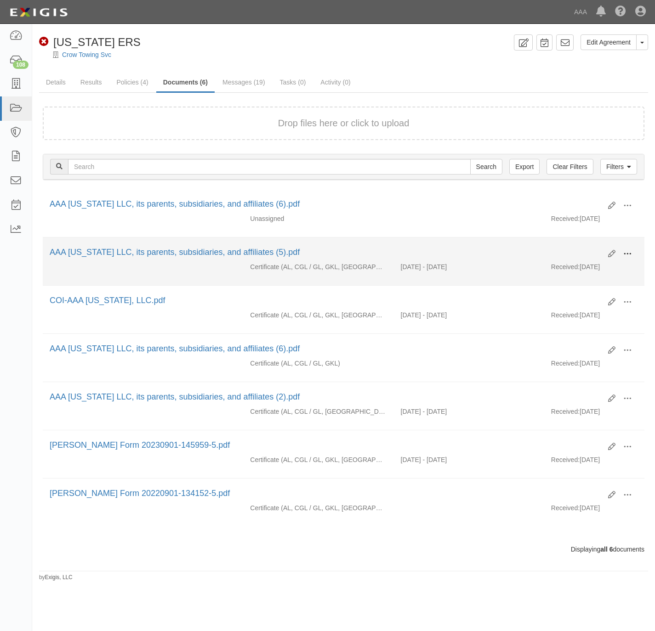
click at [630, 255] on span at bounding box center [627, 254] width 8 height 8
click at [599, 275] on link "View" at bounding box center [582, 267] width 73 height 17
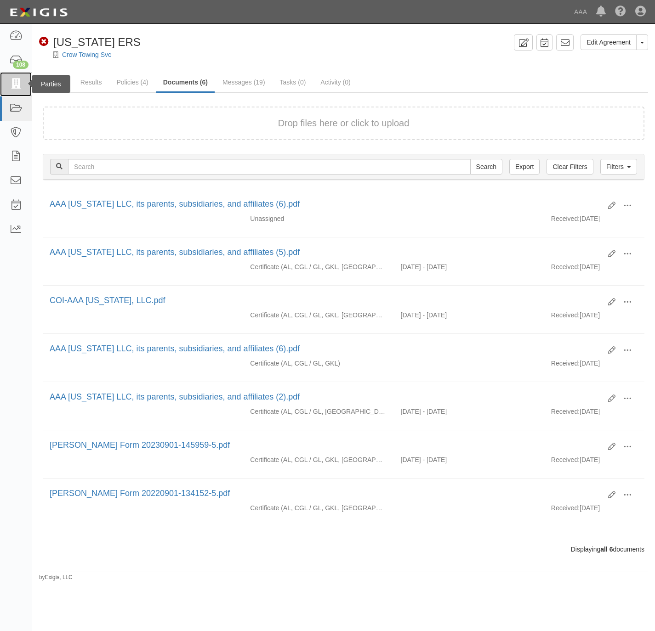
drag, startPoint x: 12, startPoint y: 84, endPoint x: 25, endPoint y: 87, distance: 13.2
click at [12, 85] on icon at bounding box center [15, 84] width 13 height 11
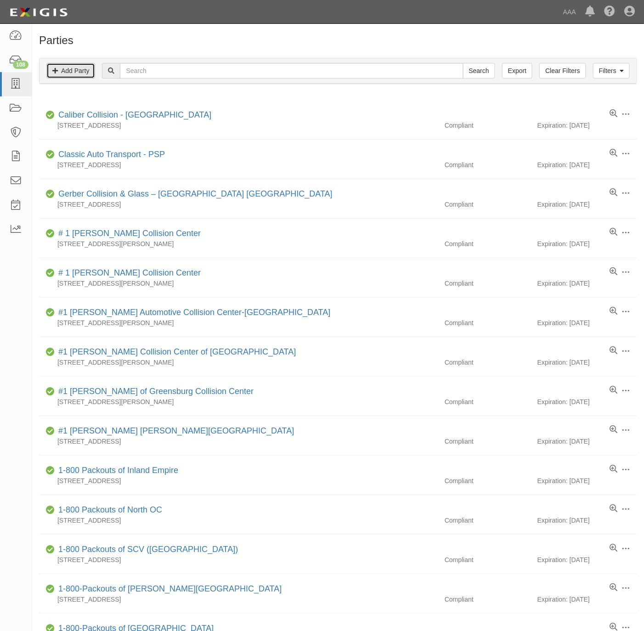
click at [76, 70] on link "Add Party" at bounding box center [70, 71] width 49 height 16
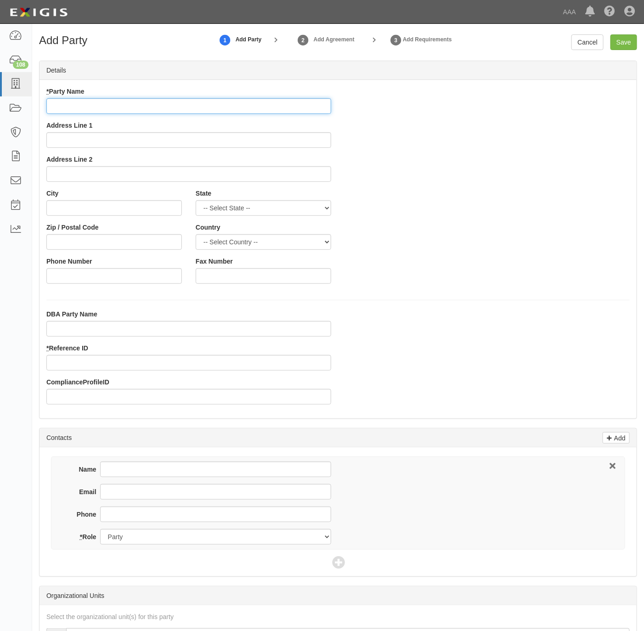
drag, startPoint x: 217, startPoint y: 103, endPoint x: 223, endPoint y: 99, distance: 7.6
click at [217, 103] on input "* Party Name" at bounding box center [188, 106] width 285 height 16
paste input "Nitro Towing"
type input "Nitro Towing"
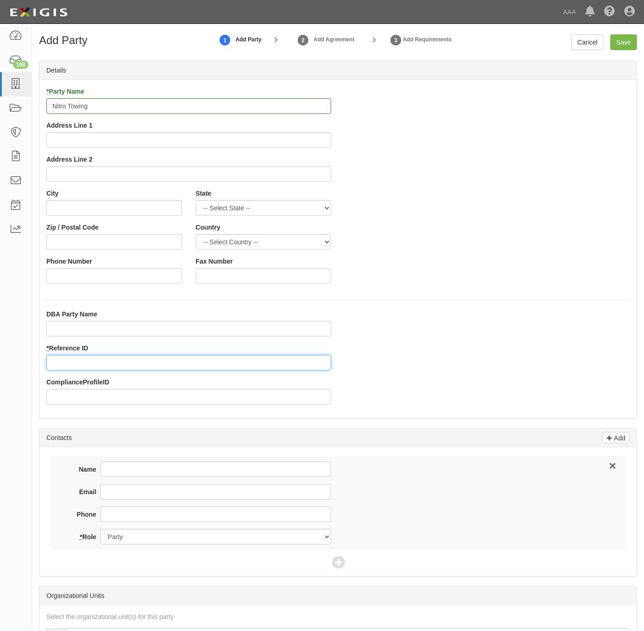
click at [65, 360] on input "* Reference ID" at bounding box center [188, 363] width 285 height 16
paste input "161129"
type input "161129"
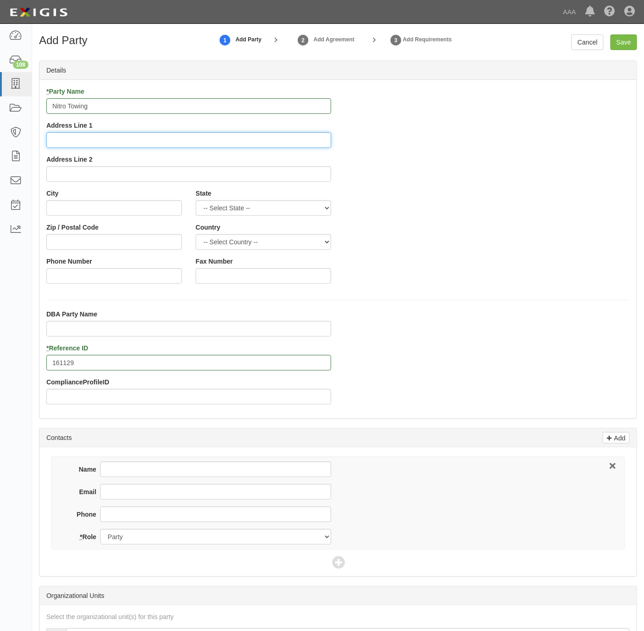
click at [123, 142] on input "Address Line 1" at bounding box center [188, 140] width 285 height 16
paste input "3409 State Rd."
type input "3409 State Rd"
click at [111, 205] on input "City" at bounding box center [114, 208] width 136 height 16
paste input "Bakersfield,"
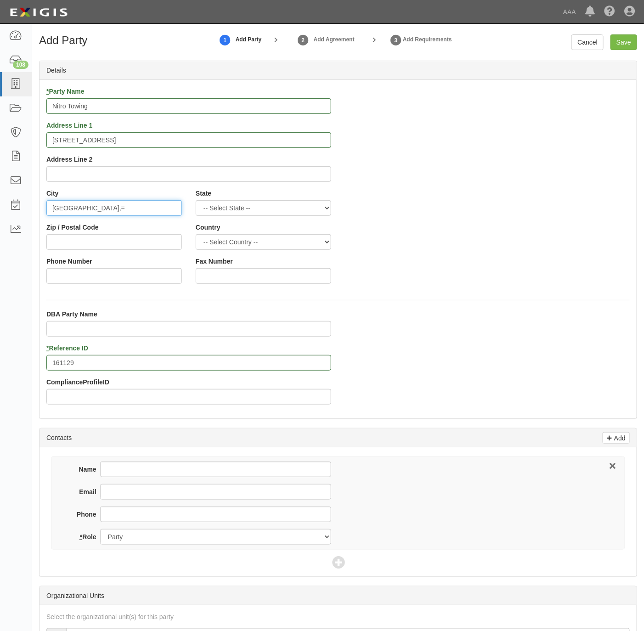
type input "Bakersfield,="
select select "CA"
type input "Bakersfield"
type input "93308"
click at [88, 278] on input "661-706-4010" at bounding box center [114, 276] width 136 height 16
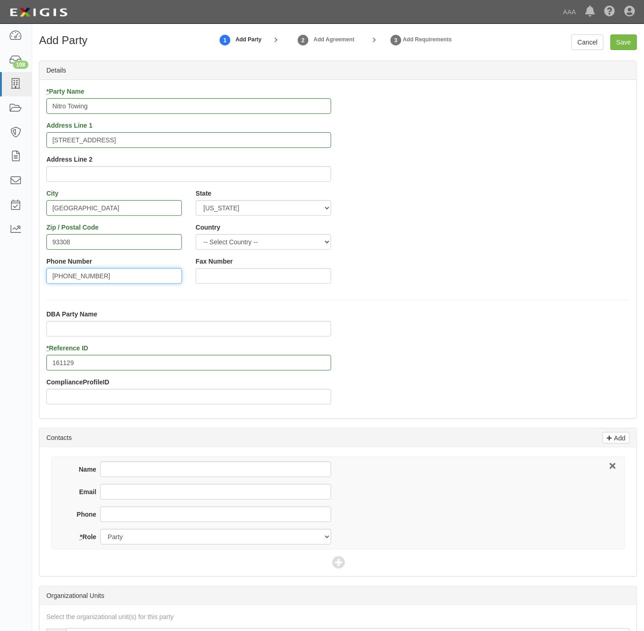
click at [88, 278] on input "661-706-4010" at bounding box center [114, 276] width 136 height 16
type input "661-706-4010"
click at [186, 509] on input "Phone" at bounding box center [215, 515] width 231 height 16
paste input "661-706-4010"
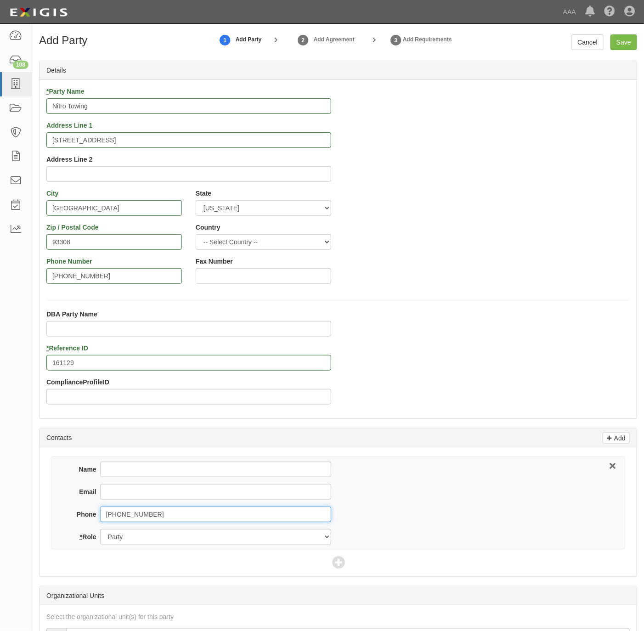
type input "661-706-4010"
click at [185, 465] on input "Name" at bounding box center [215, 470] width 231 height 16
paste input "Jeremiah Espinoza"
type input "Jeremiah Espinoza"
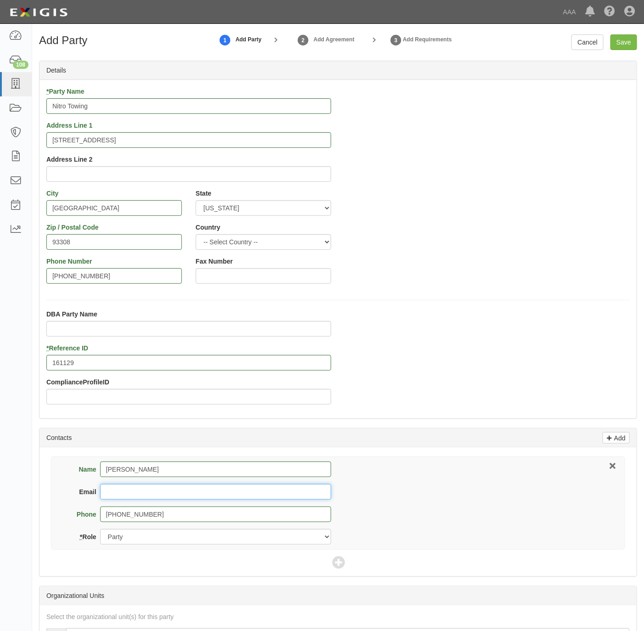
click at [189, 489] on input "Email" at bounding box center [215, 492] width 231 height 16
paste input "nitrotowing1@gmail.com"
type input "nitrotowing1@gmail.com"
click at [337, 563] on icon at bounding box center [338, 563] width 13 height 13
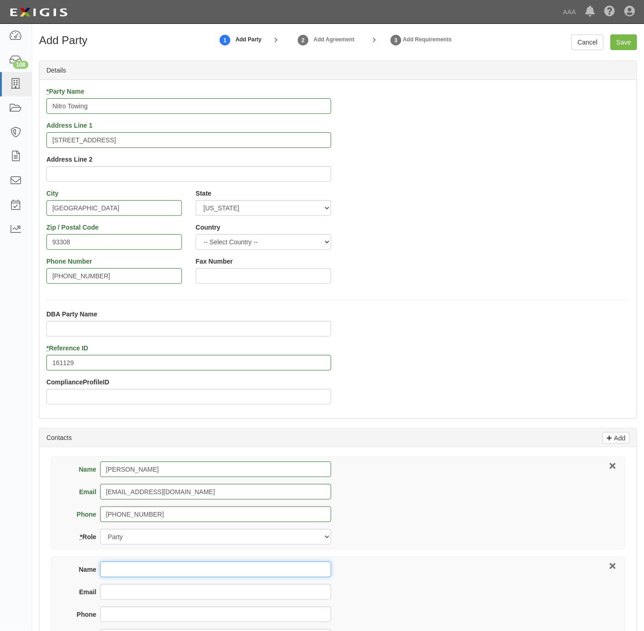
click at [124, 568] on input "Name" at bounding box center [215, 570] width 231 height 16
paste input "Angelica Cruz"
type input "Angelica Cruz"
click at [198, 596] on input "Email" at bounding box center [215, 592] width 231 height 16
paste input "acruz@jgparker.com"
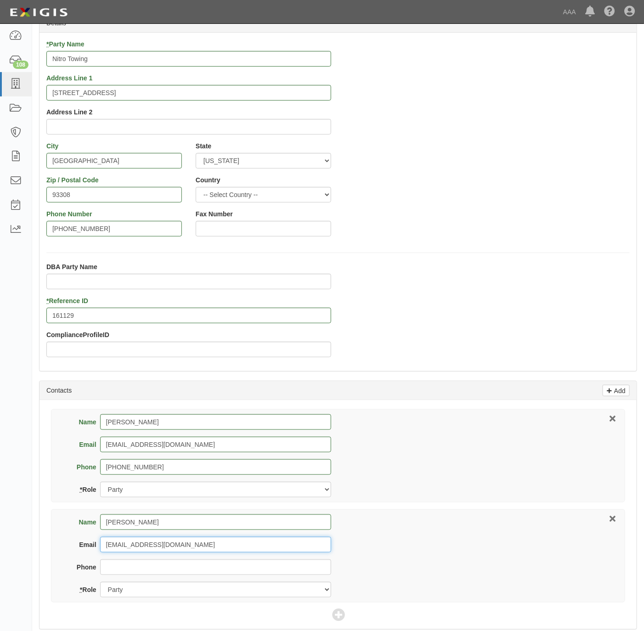
scroll to position [138, 0]
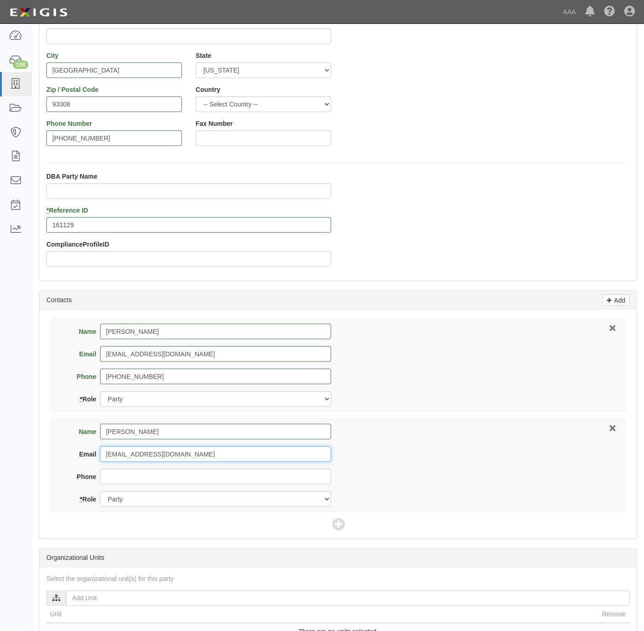
type input "acruz@jgparker.com"
type input "559-222-7722"
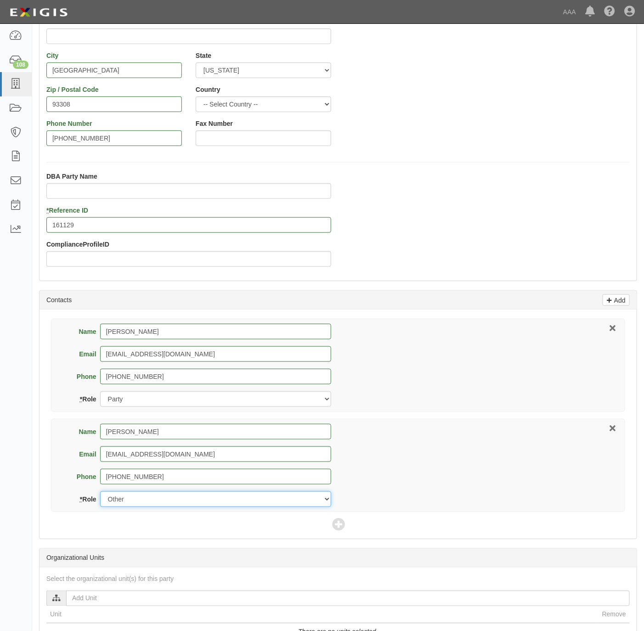
select select "Broker"
click at [335, 522] on icon at bounding box center [338, 525] width 13 height 13
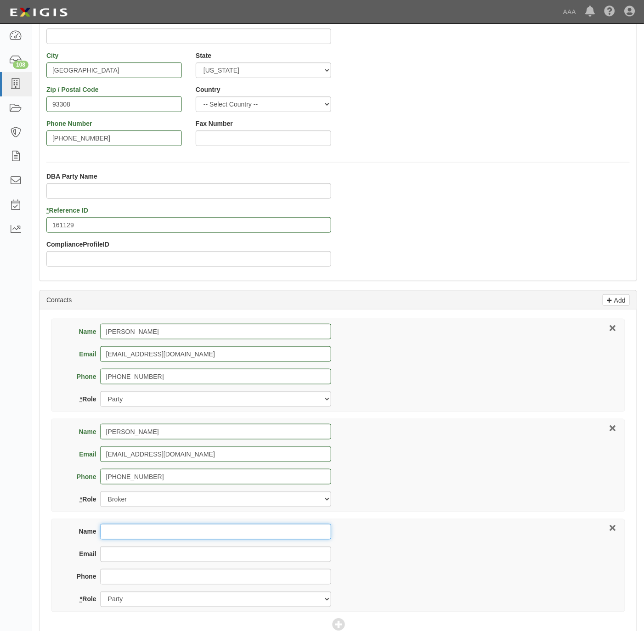
click at [149, 536] on input "Name" at bounding box center [215, 532] width 231 height 16
paste input "Mimi McGrew"
type input "Mimi McGrew"
click at [208, 557] on input "Email" at bounding box center [215, 555] width 231 height 16
paste input "mcgrew.mimi@ace.aaa.com"
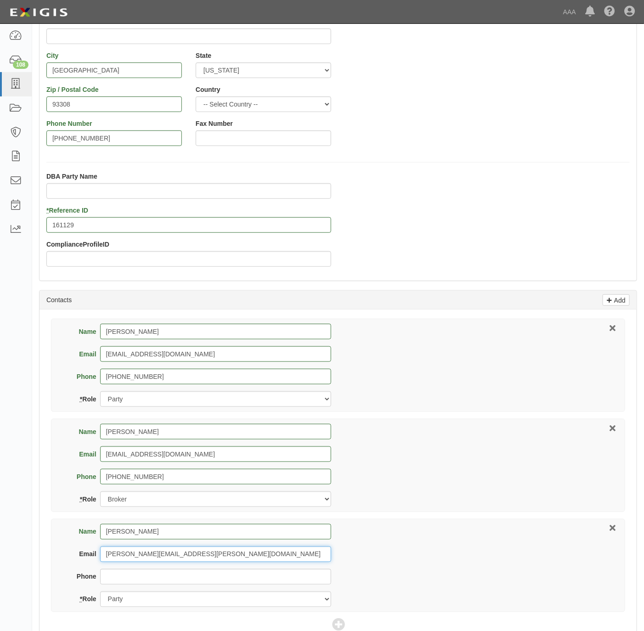
type input "mcgrew.mimi@ace.aaa.com"
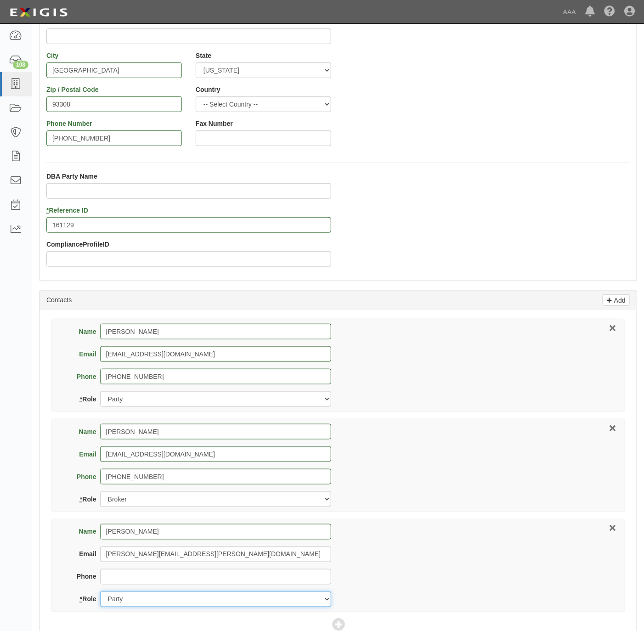
click at [190, 601] on select "Party Broker Other" at bounding box center [215, 600] width 231 height 16
select select "Other"
click at [100, 594] on select "Party Broker Other" at bounding box center [215, 600] width 231 height 16
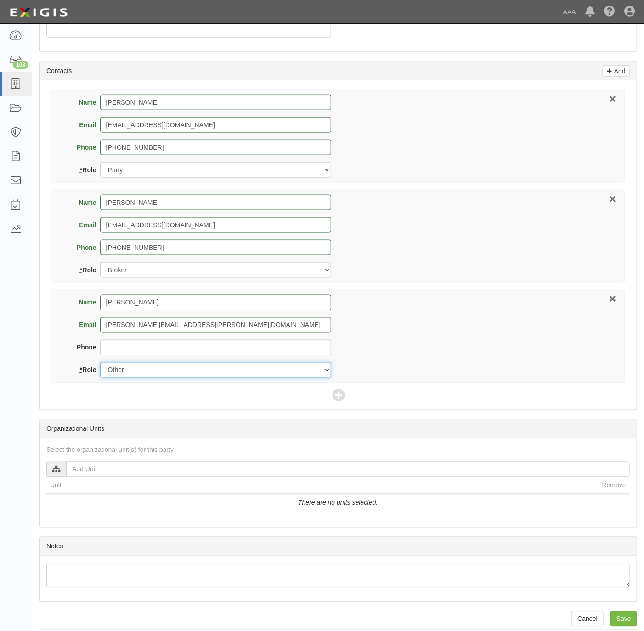
scroll to position [381, 0]
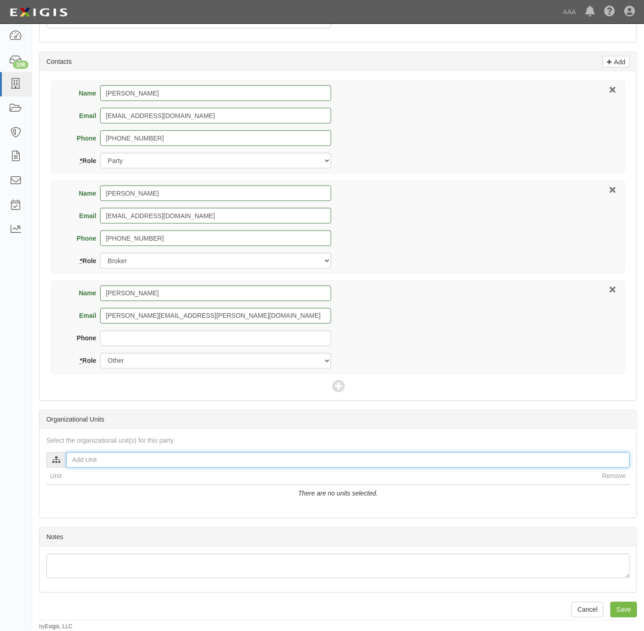
click at [104, 456] on input "text" at bounding box center [348, 461] width 564 height 16
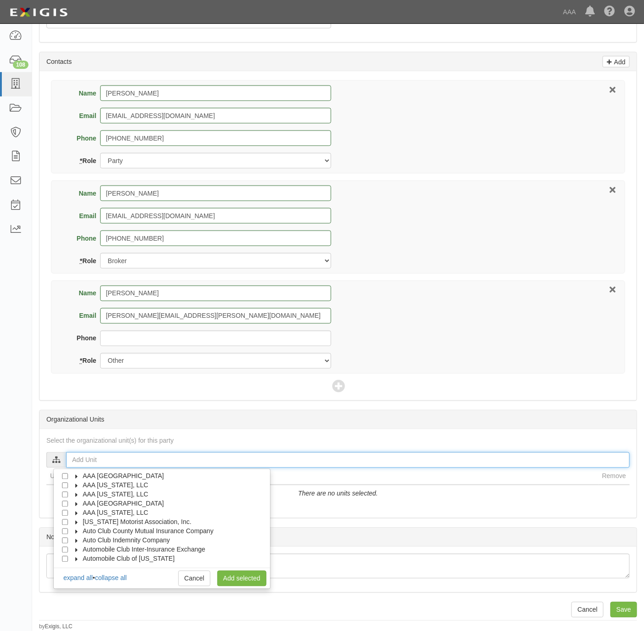
scroll to position [37, 0]
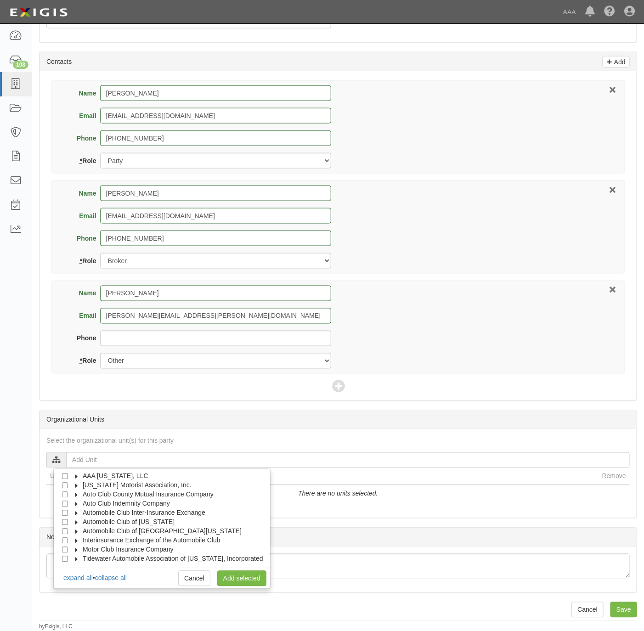
click at [126, 531] on span "Automobile Club of [GEOGRAPHIC_DATA][US_STATE]" at bounding box center [162, 531] width 159 height 7
click at [119, 539] on span "Automotive Services" at bounding box center [120, 540] width 59 height 7
click at [82, 558] on input "Emergency Roadside Service (ERS)" at bounding box center [82, 559] width 6 height 6
checkbox input "true"
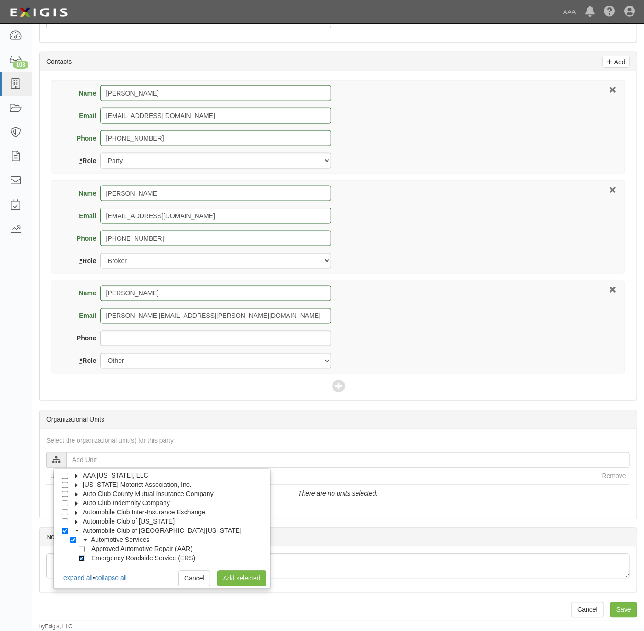
checkbox input "true"
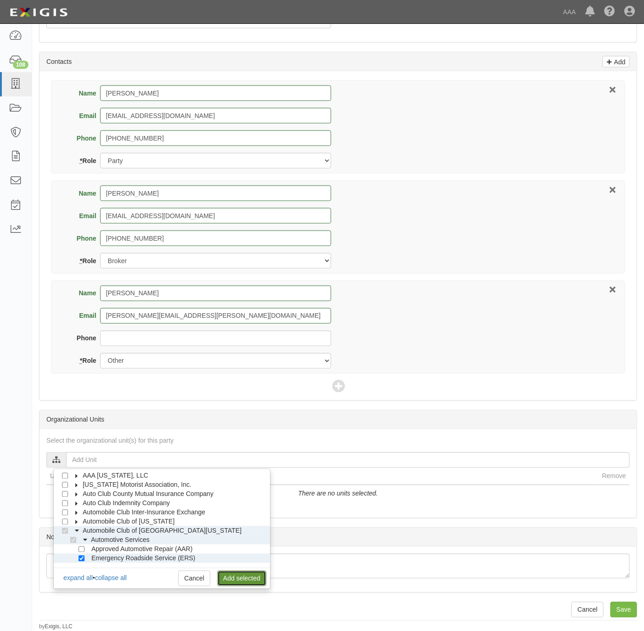
click at [225, 577] on link "Add selected" at bounding box center [241, 579] width 49 height 16
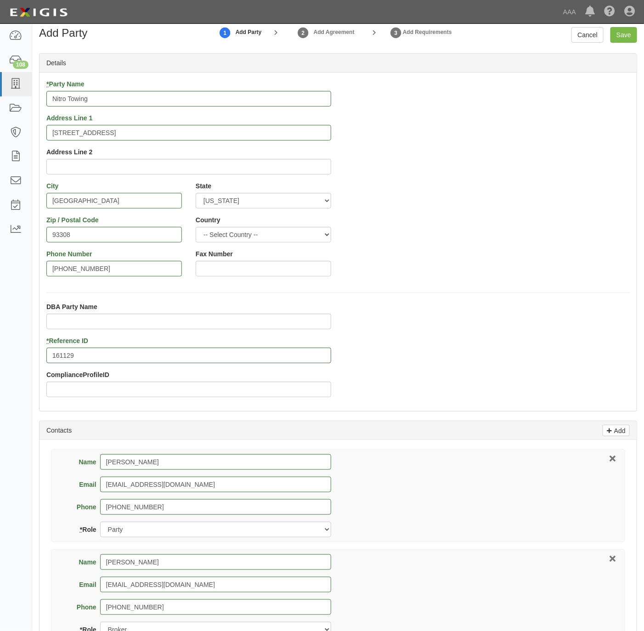
scroll to position [0, 0]
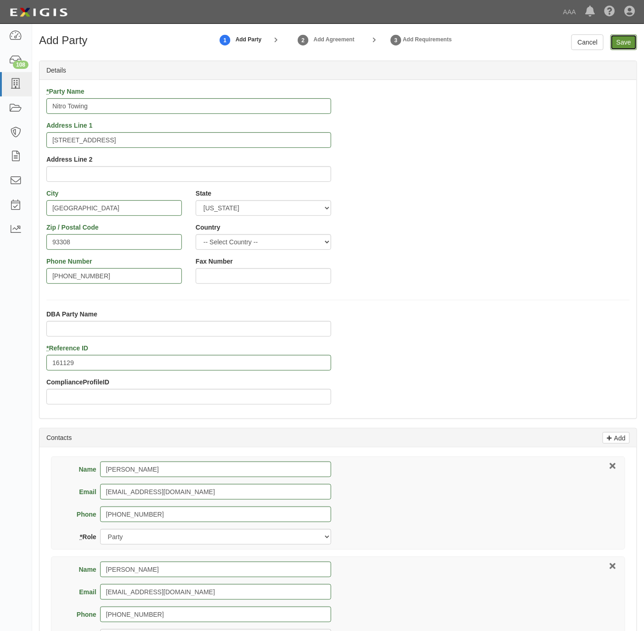
click at [624, 43] on input "Save" at bounding box center [624, 42] width 27 height 16
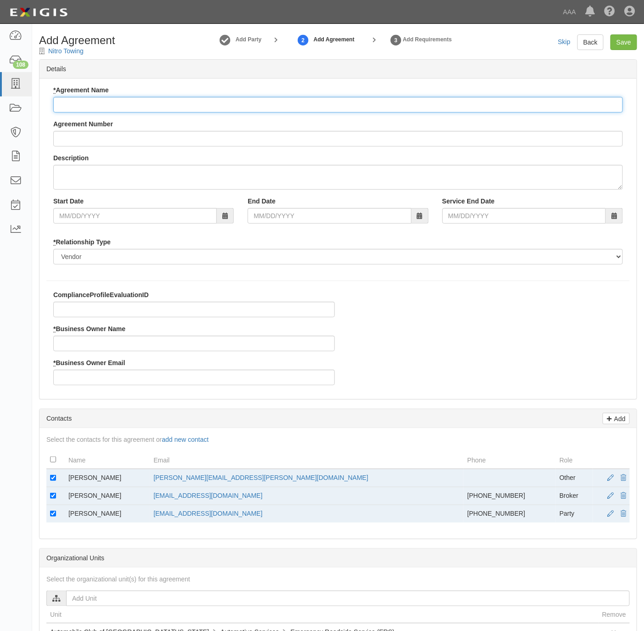
click at [98, 106] on input "* Agreement Name" at bounding box center [338, 105] width 570 height 16
type input "[US_STATE] ERS"
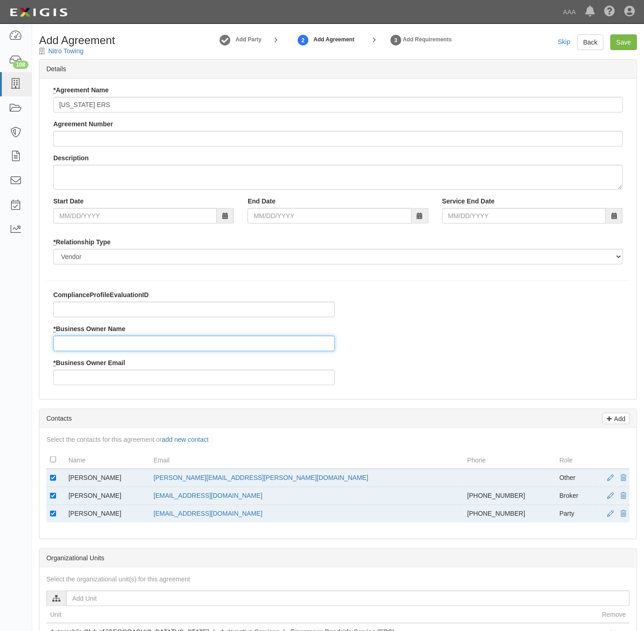
click at [125, 340] on input "* Business Owner Name" at bounding box center [194, 344] width 282 height 16
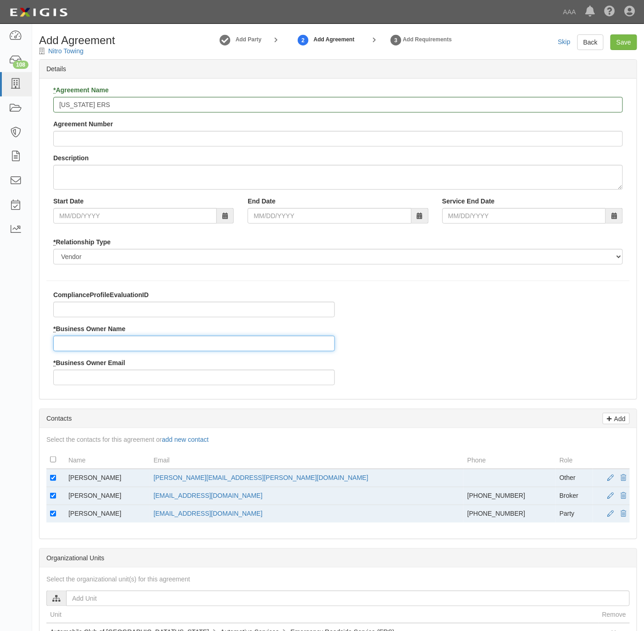
paste input "mcgrew.mimi@ace.aaa.com"
type input "mcgrew.mimi@ace.aaa.com"
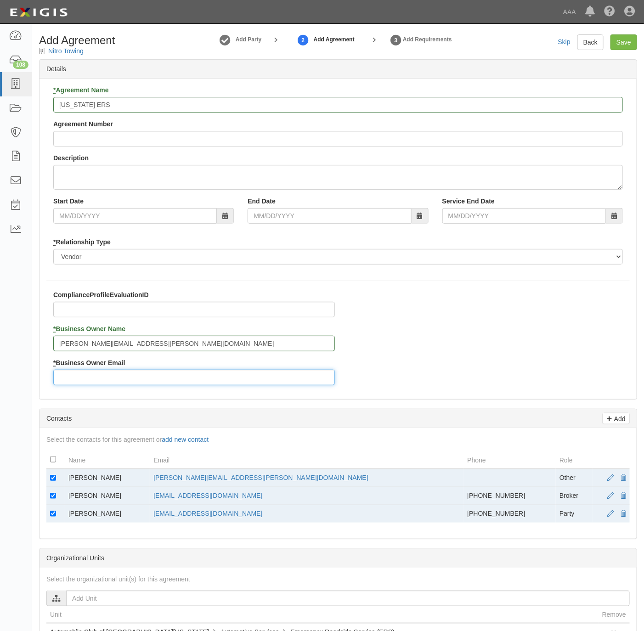
paste input "mcgrew.mimi@ace.aaa.com"
type input "mcgrew.mimi@ace.aaa.com"
drag, startPoint x: 119, startPoint y: 482, endPoint x: 68, endPoint y: 479, distance: 50.6
click at [68, 479] on td "Mimi McGrew" at bounding box center [107, 478] width 85 height 18
copy td "Mimi McGrew"
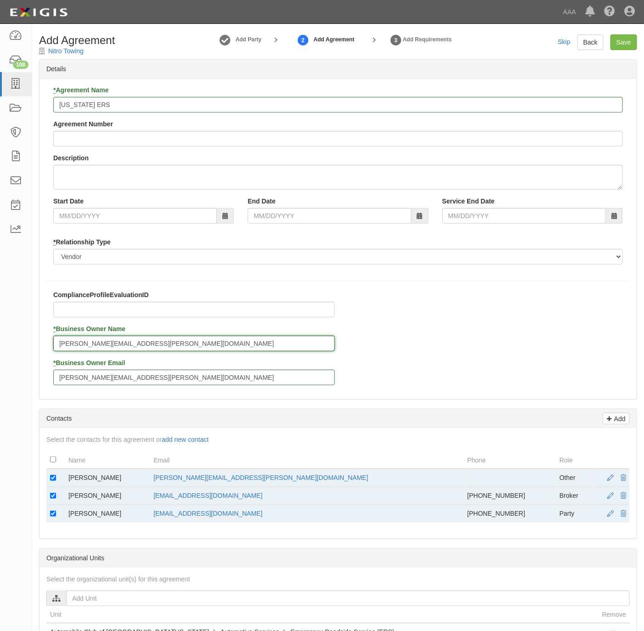
drag, startPoint x: 68, startPoint y: 479, endPoint x: 107, endPoint y: 342, distance: 142.3
click at [107, 342] on input "mcgrew.mimi@ace.aaa.com" at bounding box center [194, 344] width 282 height 16
paste input "Mimi McGrew"
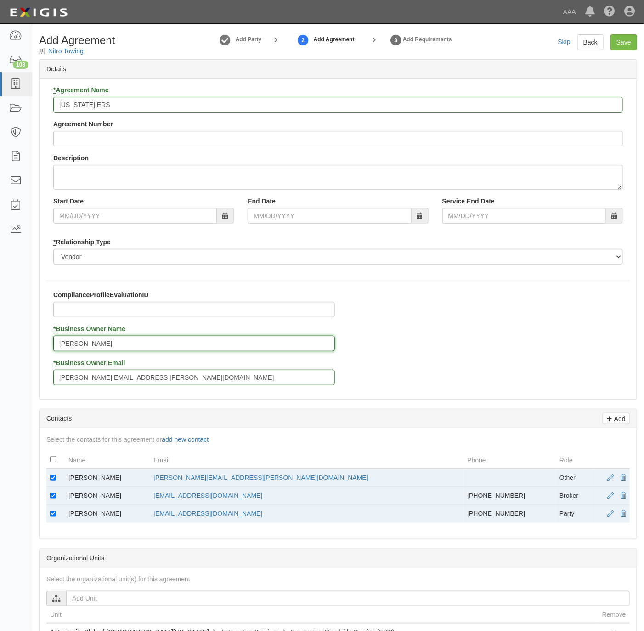
type input "Mimi McGrew"
click at [53, 480] on input "checkbox" at bounding box center [53, 478] width 6 height 6
checkbox input "false"
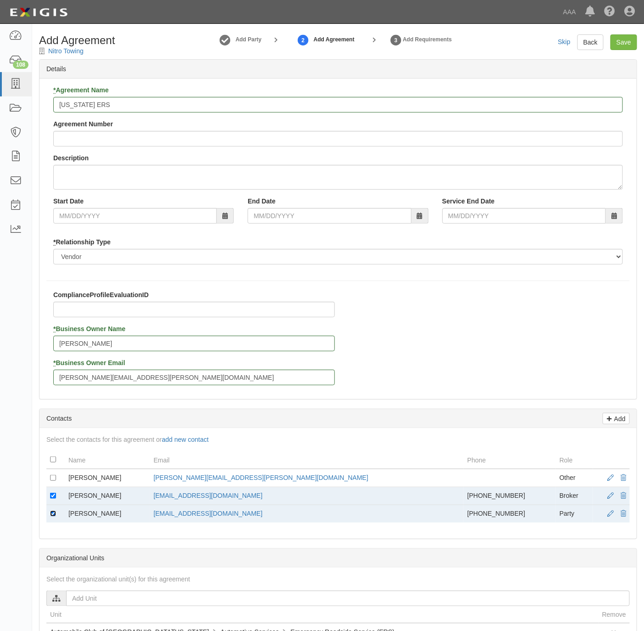
click at [54, 517] on input "checkbox" at bounding box center [53, 514] width 6 height 6
checkbox input "false"
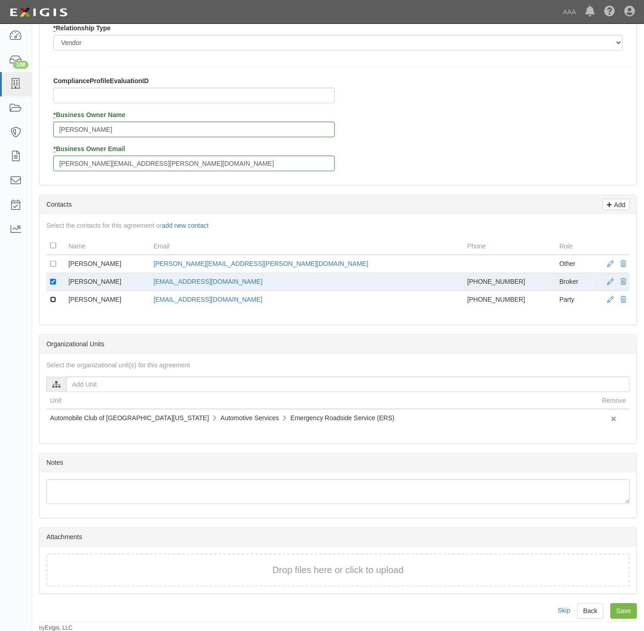
scroll to position [222, 0]
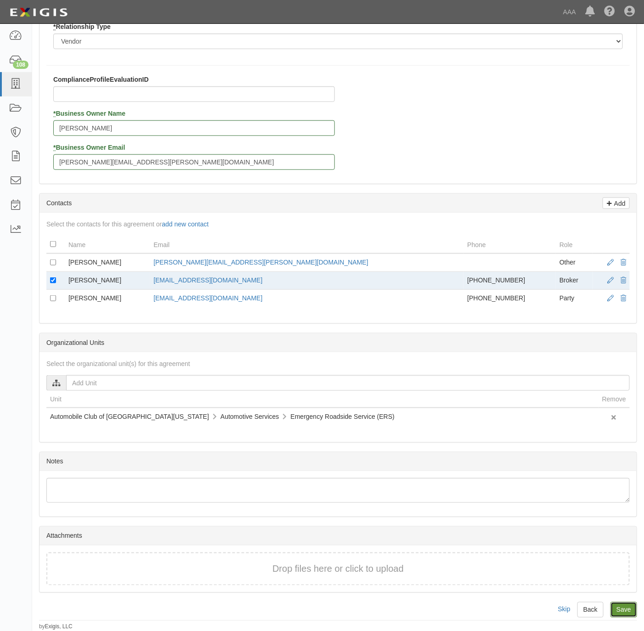
click at [625, 612] on input "Save" at bounding box center [624, 610] width 27 height 16
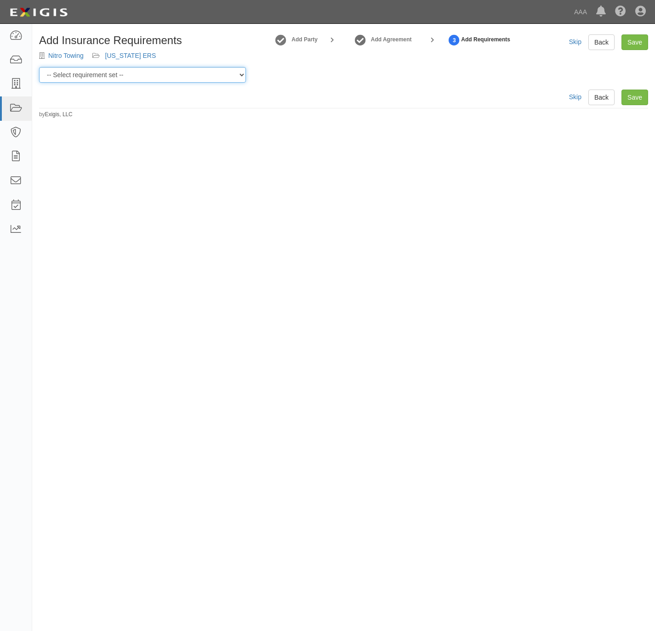
click at [117, 73] on select "-- Select requirement set -- AAA East Central AAR AAA East Central ERS AAA East…" at bounding box center [142, 75] width 207 height 16
select select "16684"
click at [39, 67] on select "-- Select requirement set -- AAA East Central AAR AAA East Central ERS AAA East…" at bounding box center [142, 75] width 207 height 16
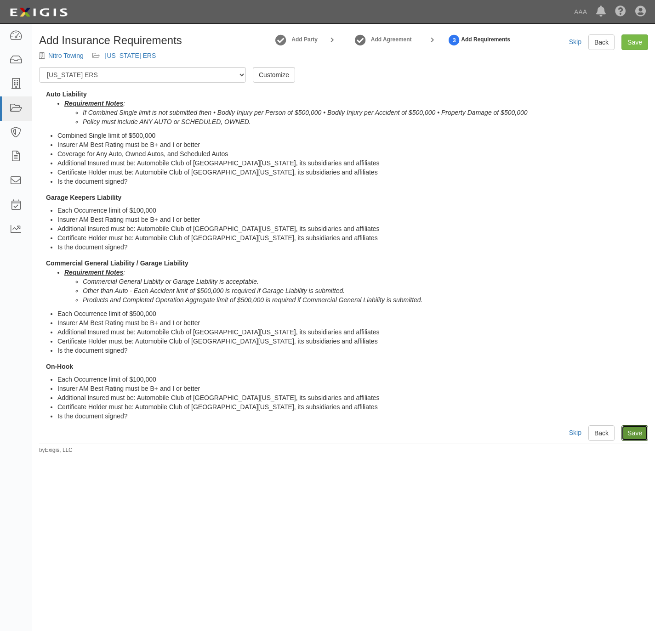
click at [634, 430] on link "Save" at bounding box center [634, 433] width 27 height 16
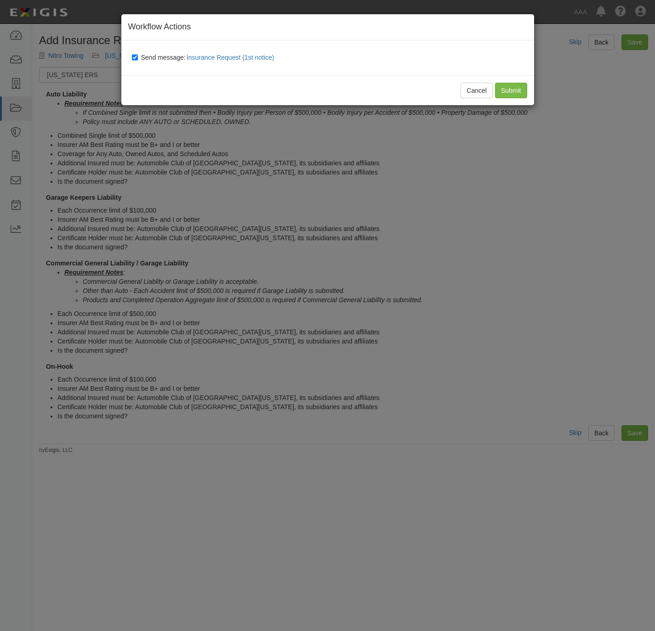
drag, startPoint x: 154, startPoint y: 57, endPoint x: 287, endPoint y: 69, distance: 133.3
click at [156, 58] on span "Send message: Insurance Request (1st notice)" at bounding box center [209, 57] width 137 height 7
click at [138, 58] on input "Send message: Insurance Request (1st notice)" at bounding box center [135, 57] width 6 height 7
checkbox input "false"
click at [513, 92] on input "Submit" at bounding box center [511, 91] width 32 height 16
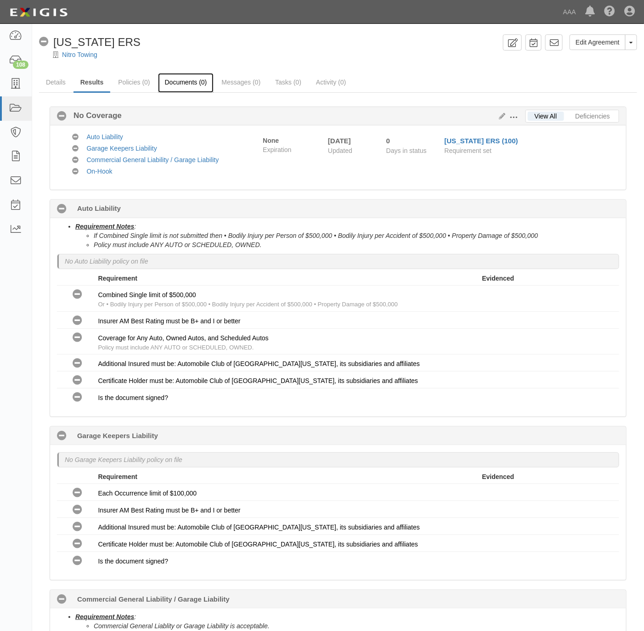
click at [176, 77] on link "Documents (0)" at bounding box center [186, 83] width 56 height 20
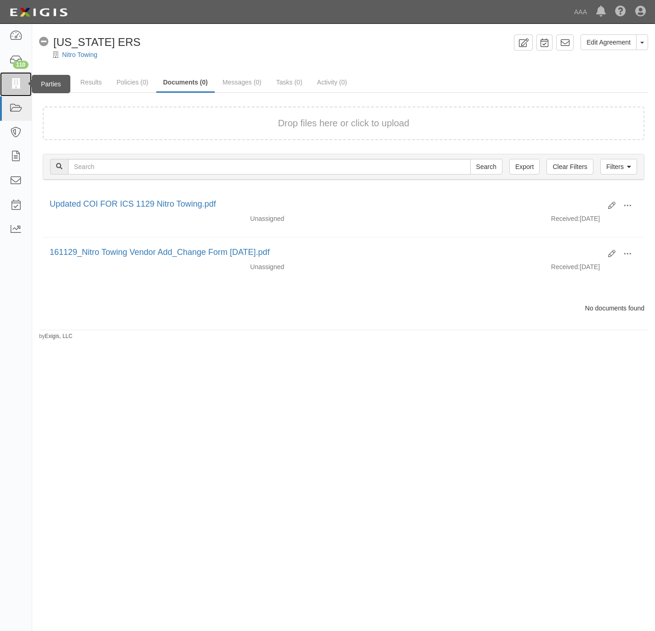
click at [12, 87] on icon at bounding box center [15, 84] width 13 height 11
